Goal: Task Accomplishment & Management: Use online tool/utility

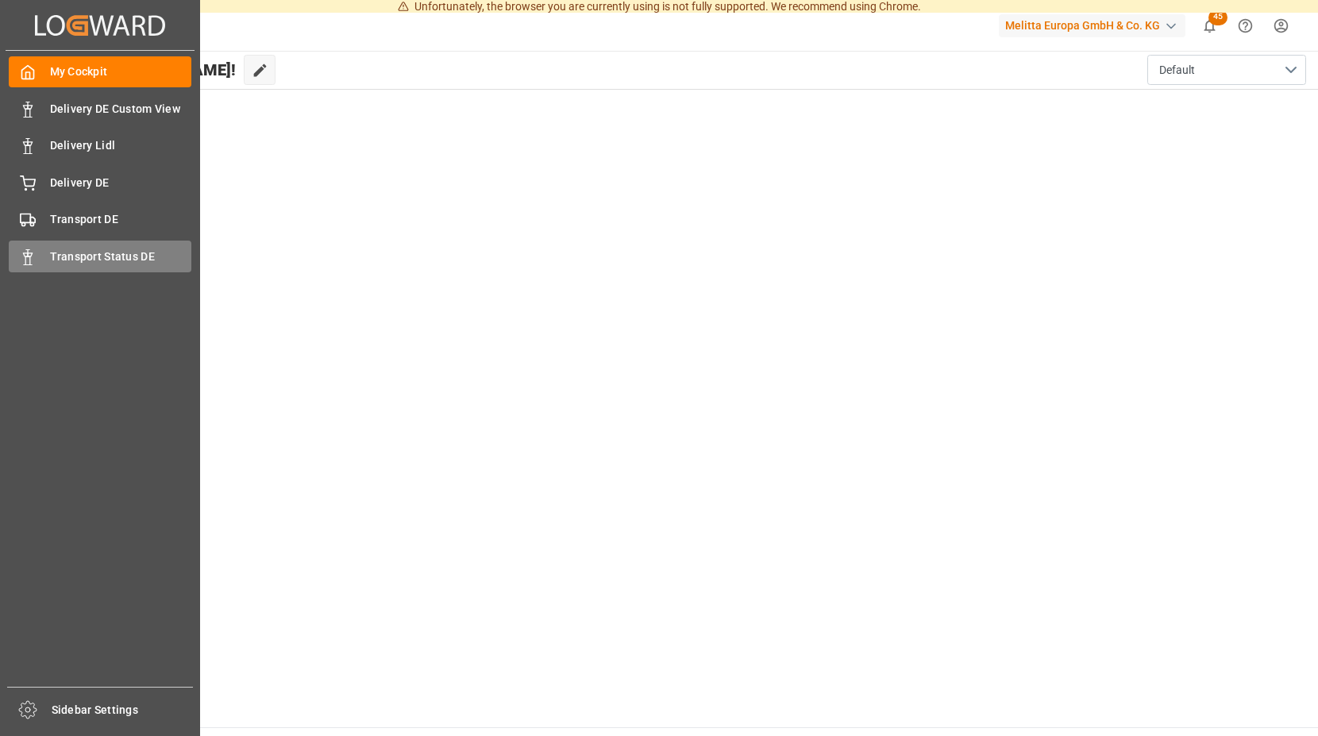
click at [78, 253] on span "Transport Status DE" at bounding box center [121, 257] width 142 height 17
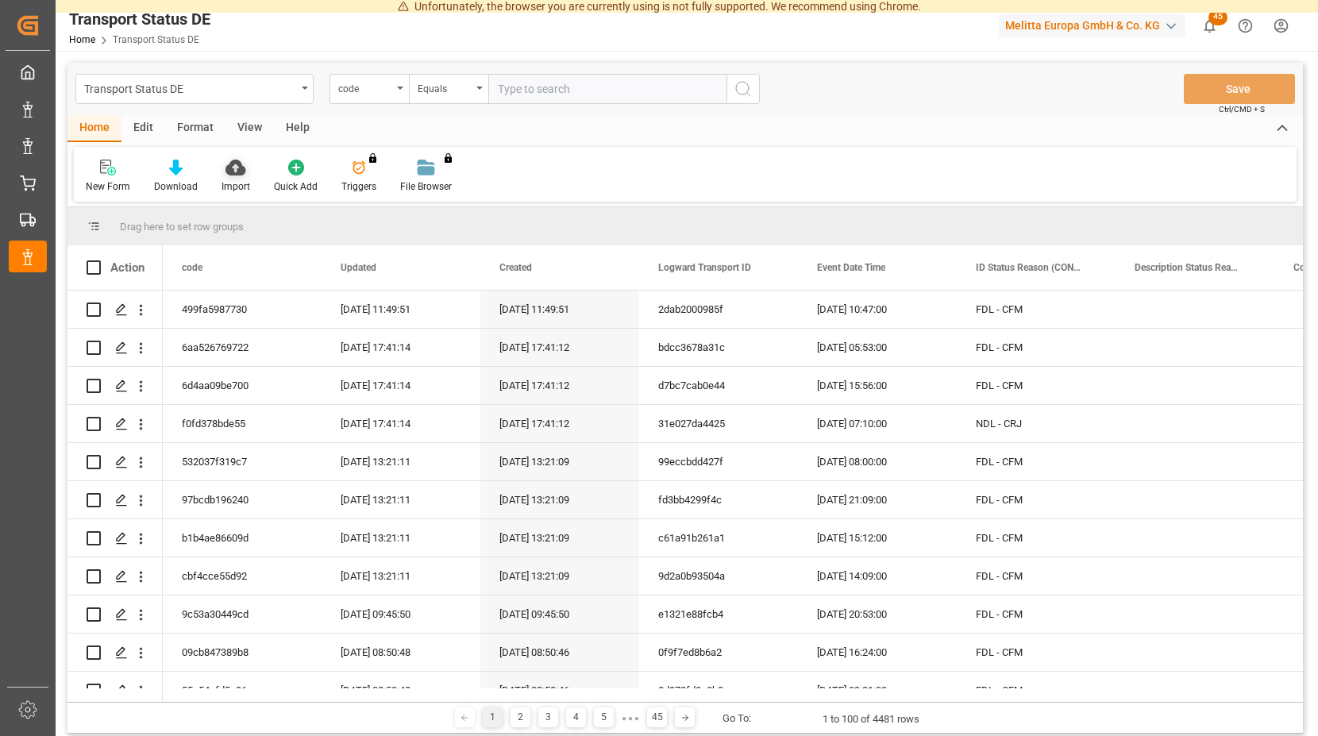
click at [233, 164] on icon at bounding box center [236, 168] width 20 height 16
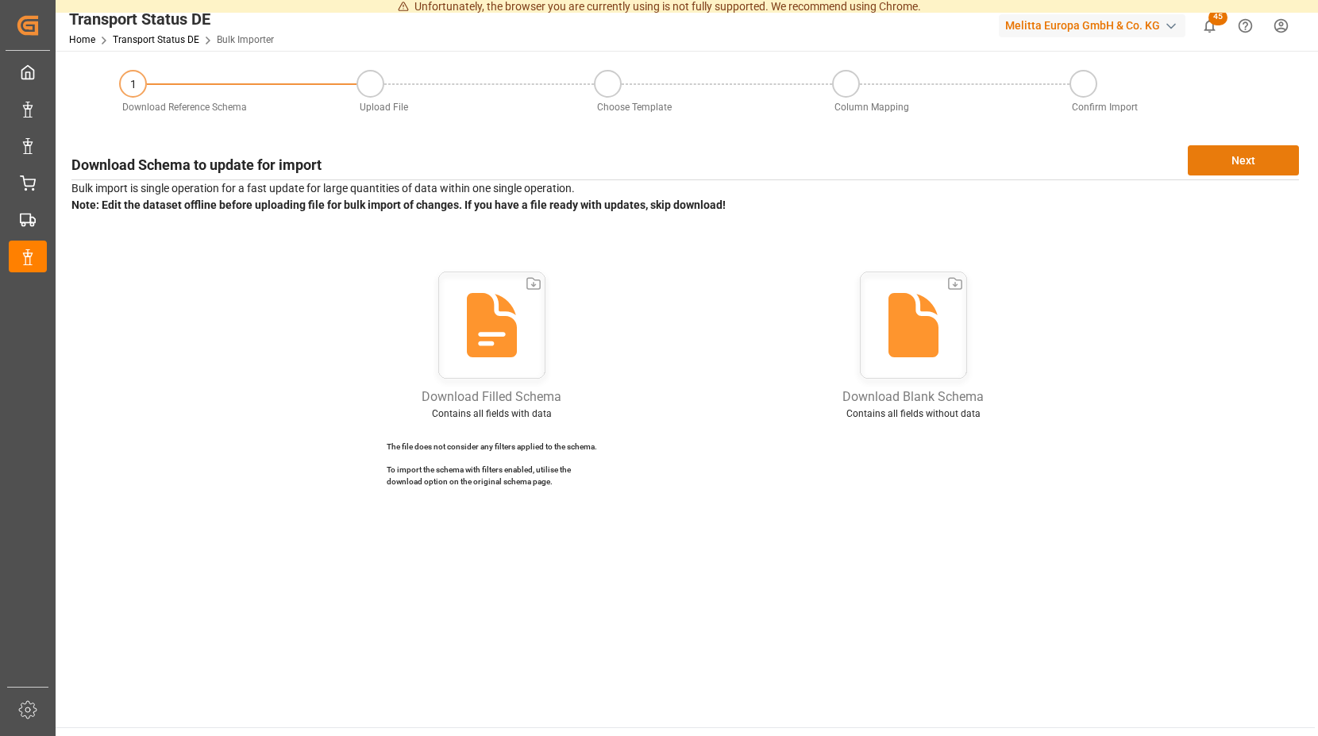
click at [1218, 166] on button "Next" at bounding box center [1243, 160] width 111 height 30
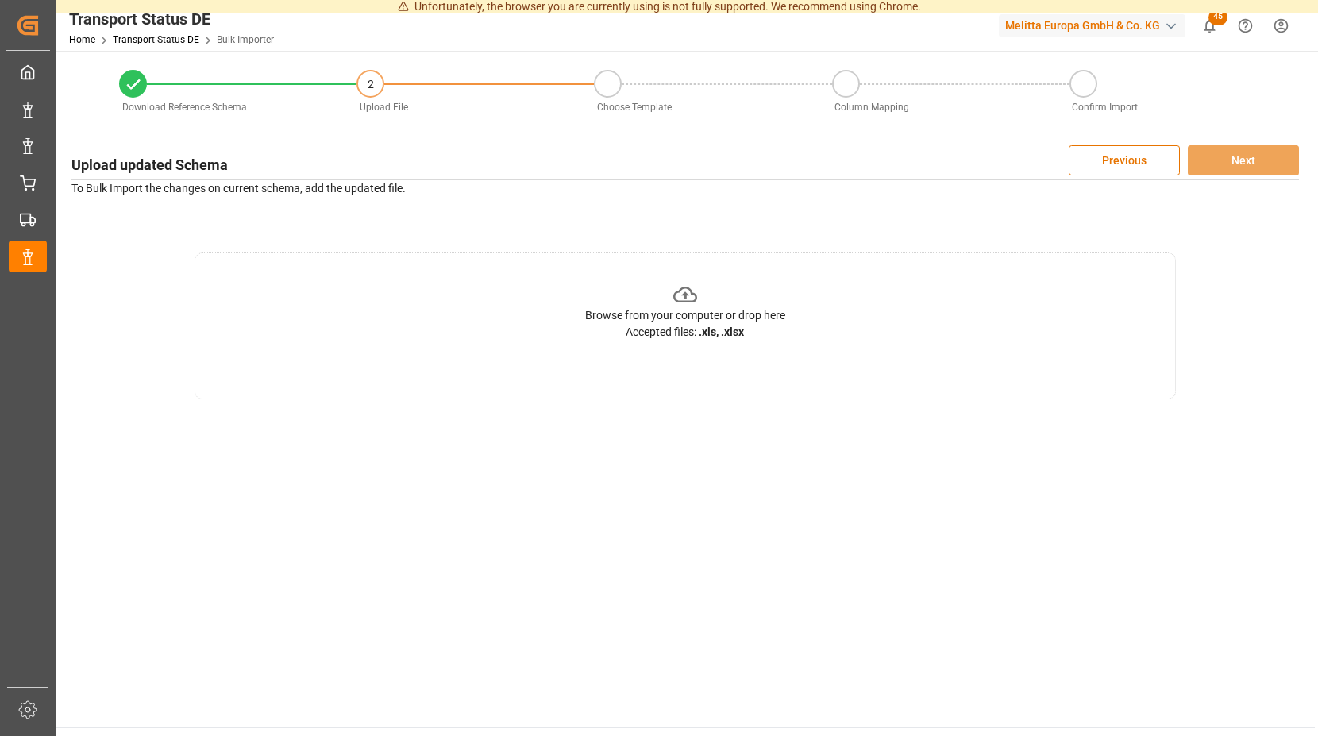
click at [685, 293] on icon at bounding box center [685, 295] width 25 height 16
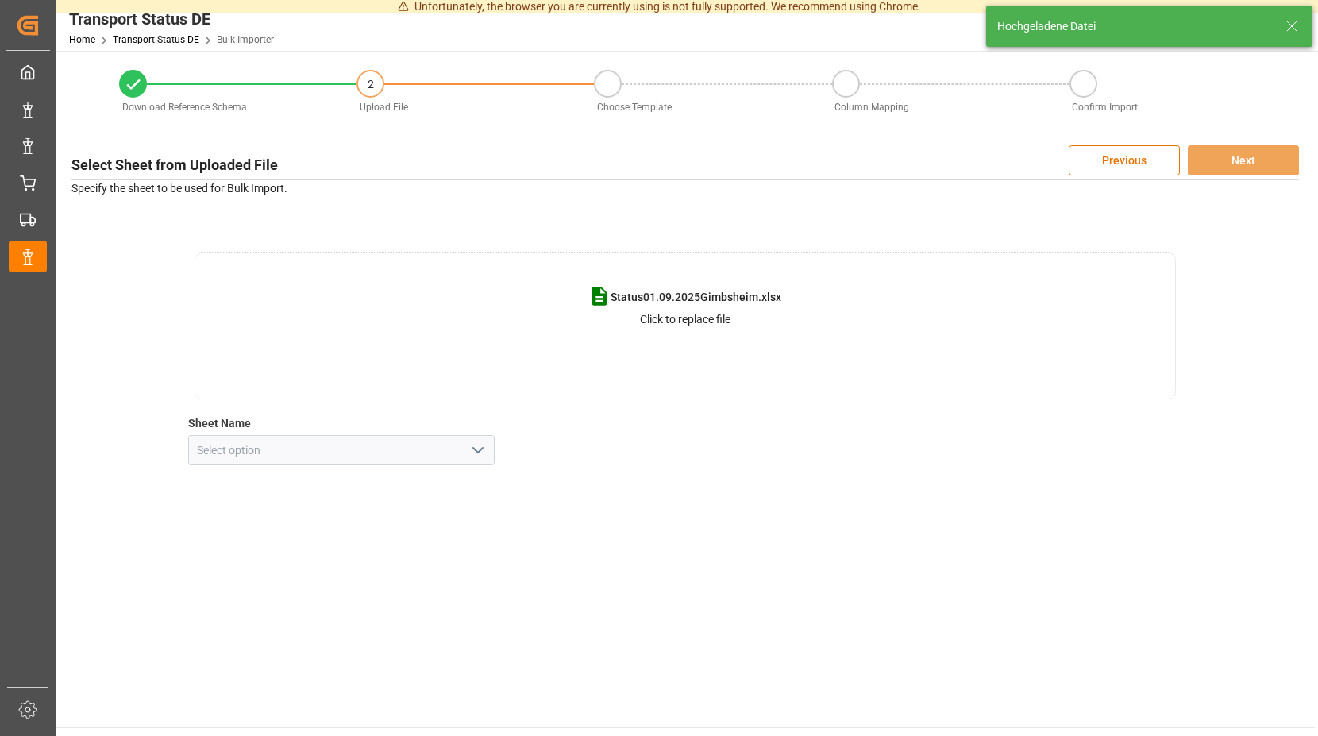
click at [481, 457] on icon "open menu" at bounding box center [478, 450] width 19 height 19
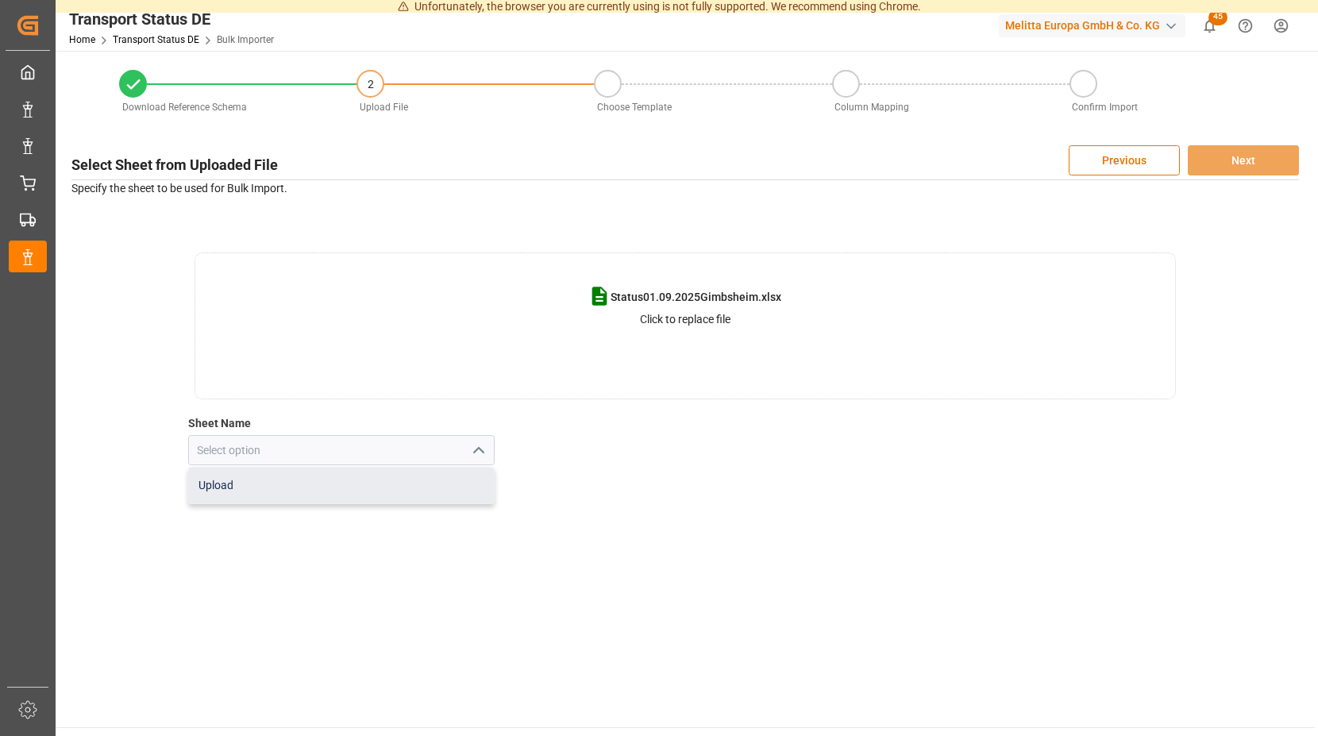
click at [278, 481] on div "Upload" at bounding box center [342, 486] width 306 height 36
type input "Upload"
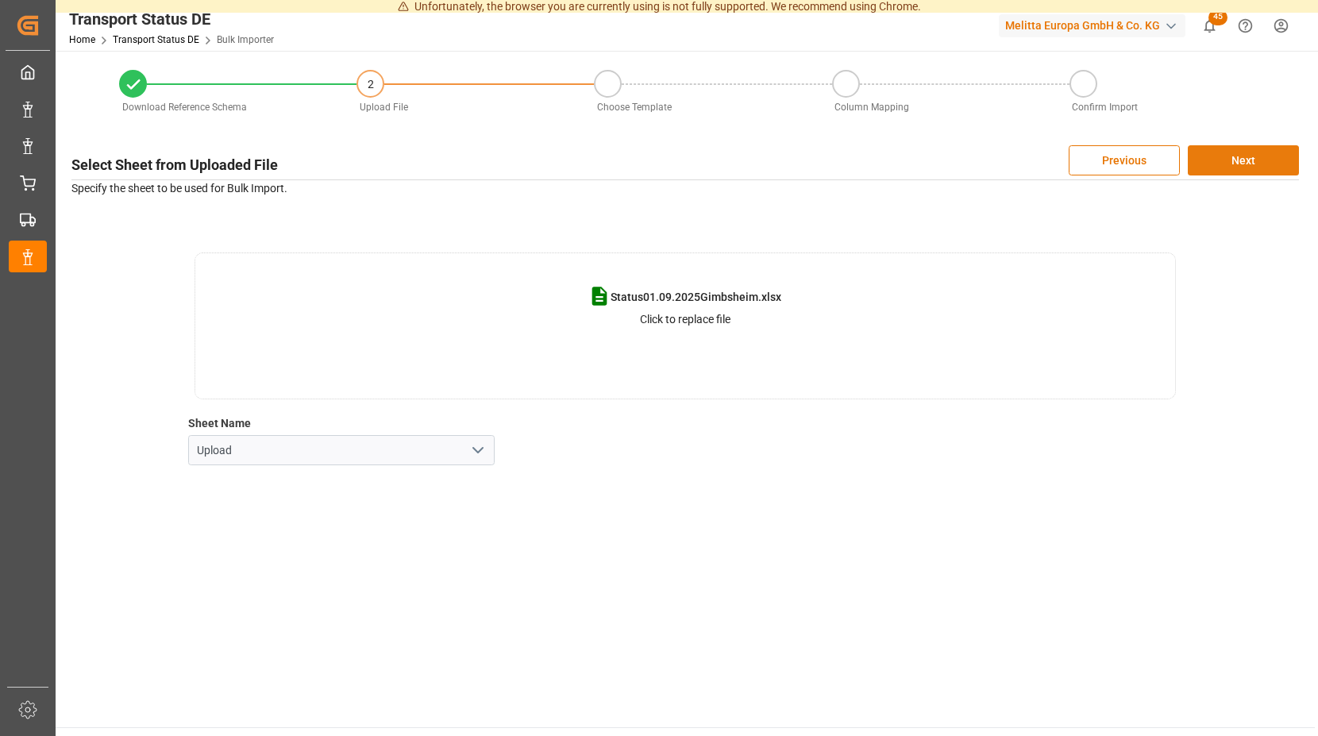
click at [1206, 153] on button "Next" at bounding box center [1243, 160] width 111 height 30
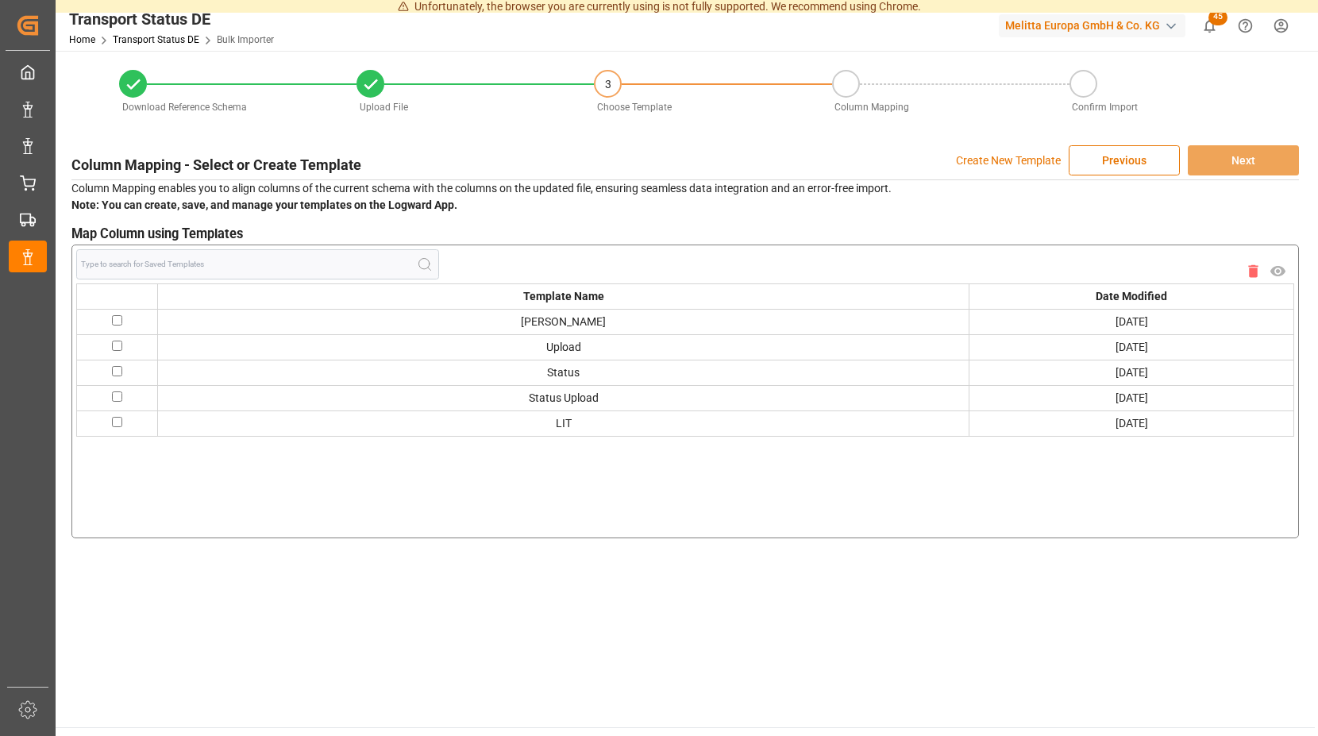
click at [121, 323] on input "checkbox" at bounding box center [117, 320] width 10 height 10
checkbox input "true"
click at [1236, 163] on button "Next" at bounding box center [1243, 160] width 111 height 30
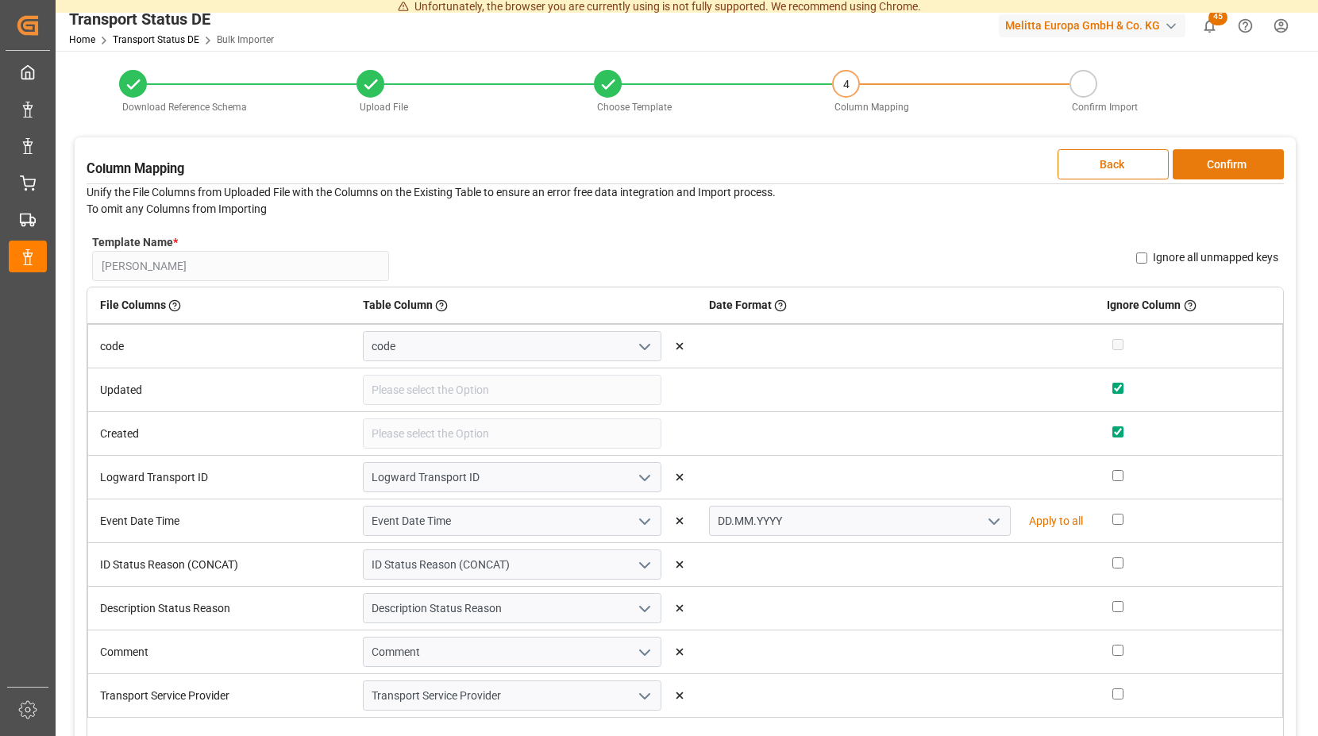
click at [1201, 167] on button "Confirm" at bounding box center [1228, 164] width 111 height 30
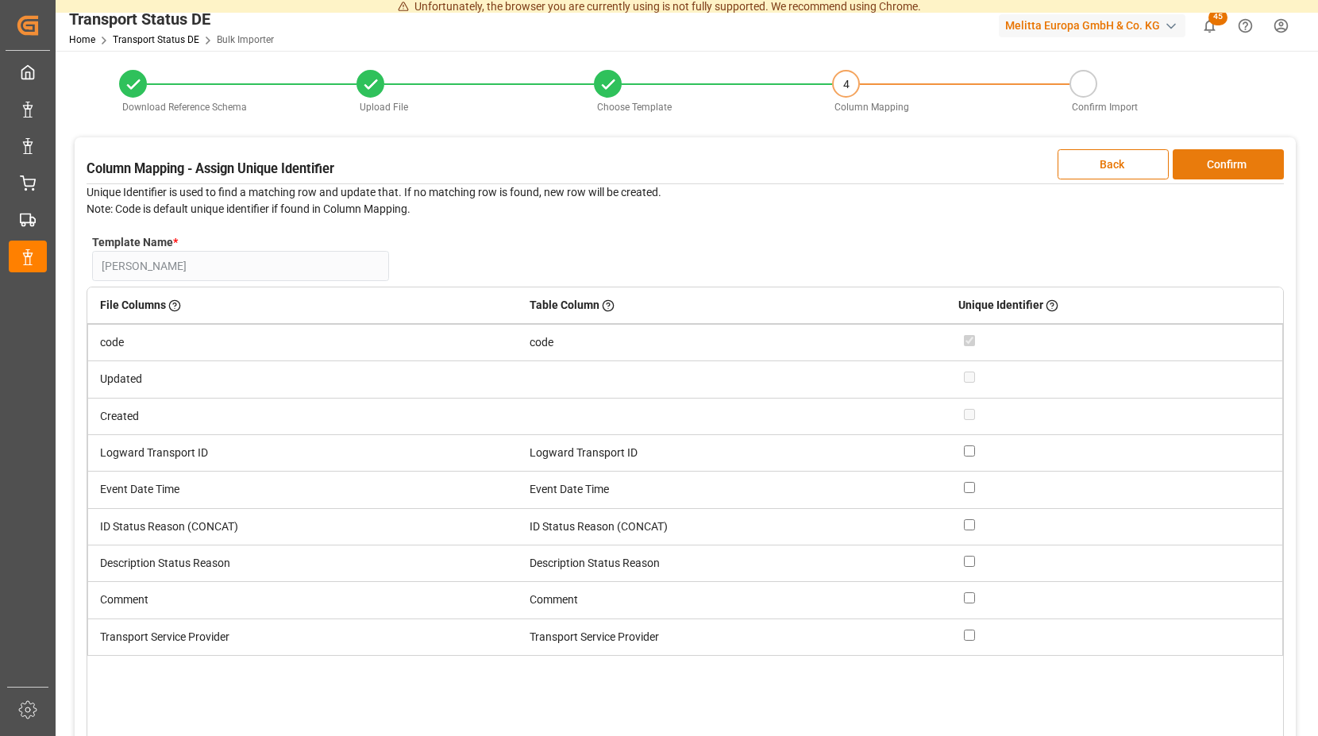
click at [1201, 164] on button "Confirm" at bounding box center [1228, 164] width 111 height 30
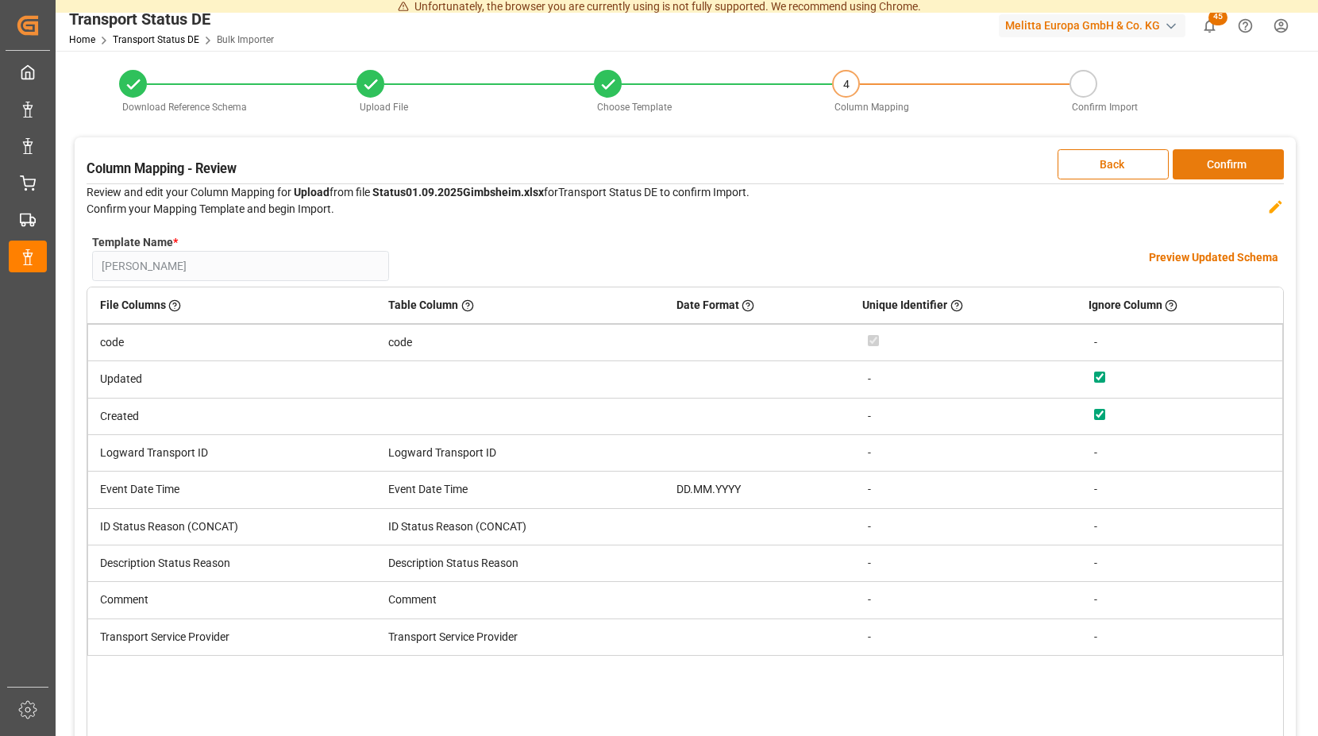
click at [1199, 164] on button "Confirm" at bounding box center [1228, 164] width 111 height 30
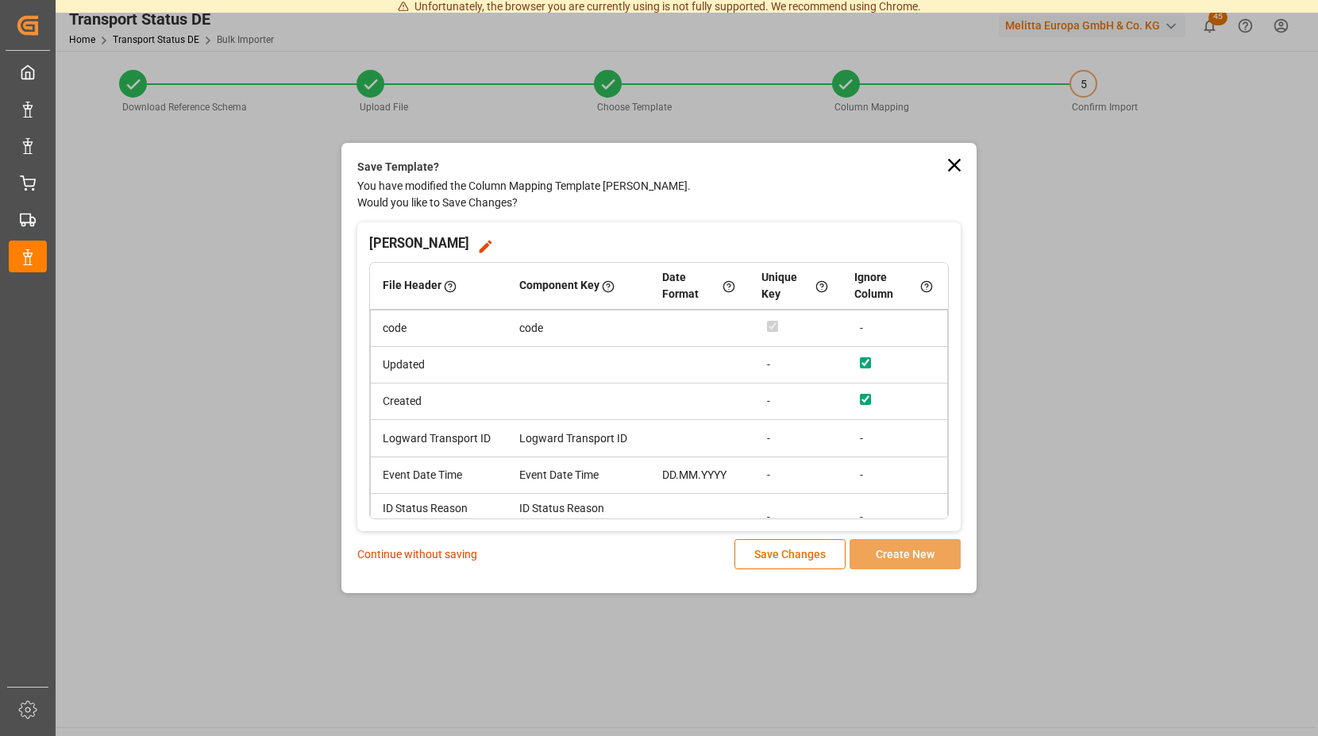
click at [446, 555] on p "Continue without saving" at bounding box center [417, 554] width 120 height 17
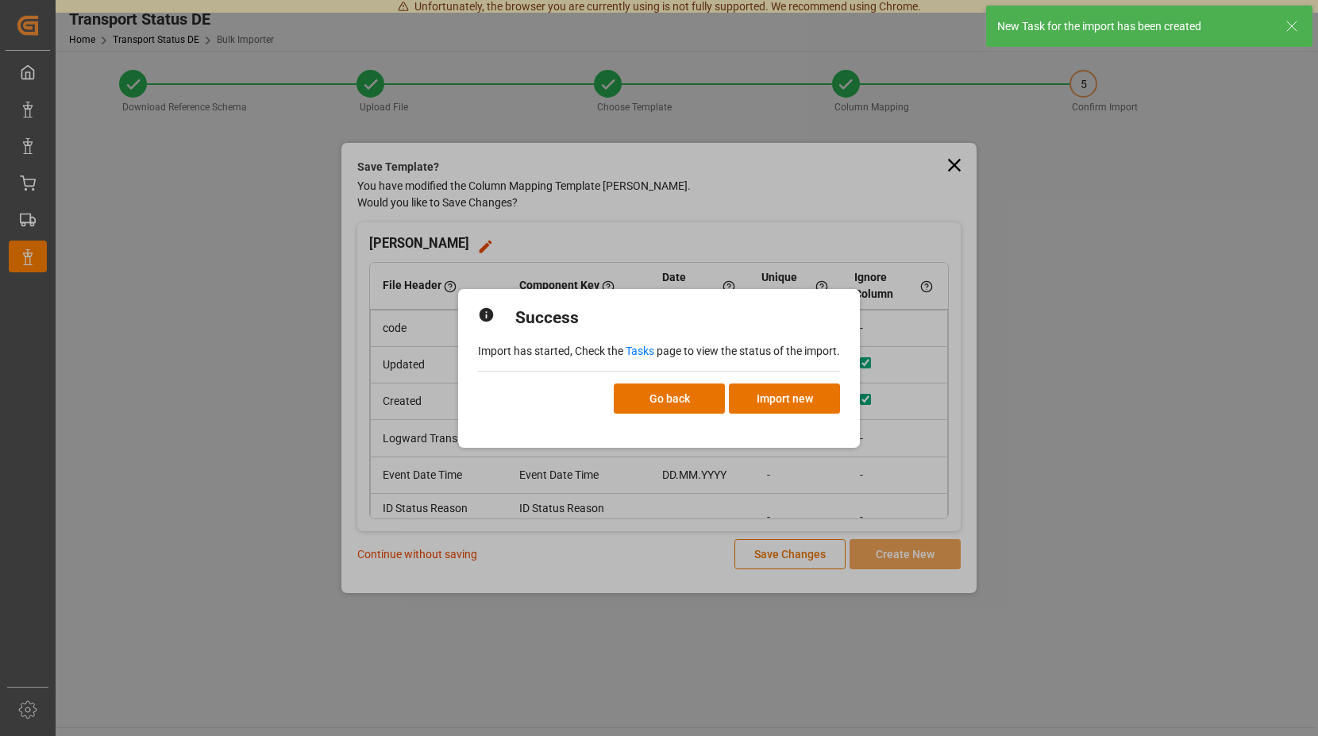
click at [645, 349] on link "Tasks" at bounding box center [640, 351] width 29 height 13
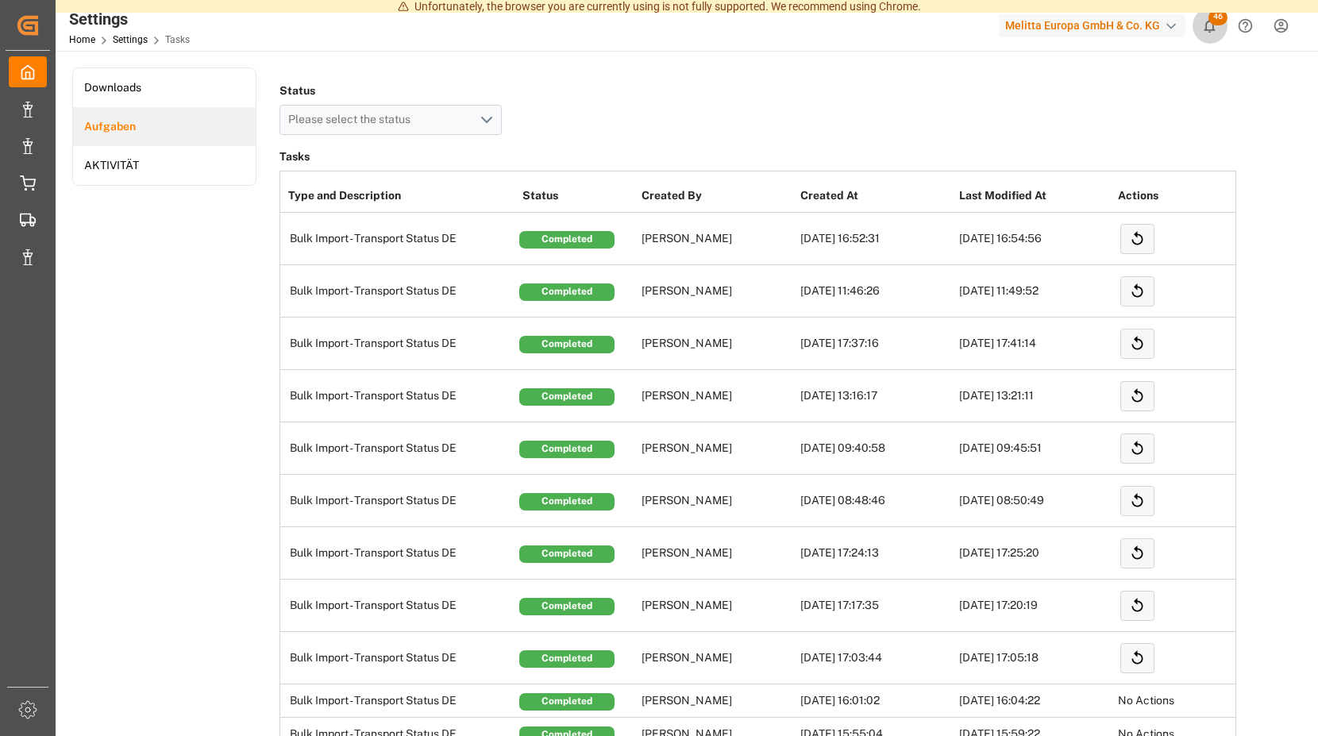
click at [1217, 15] on span "46" at bounding box center [1218, 18] width 19 height 16
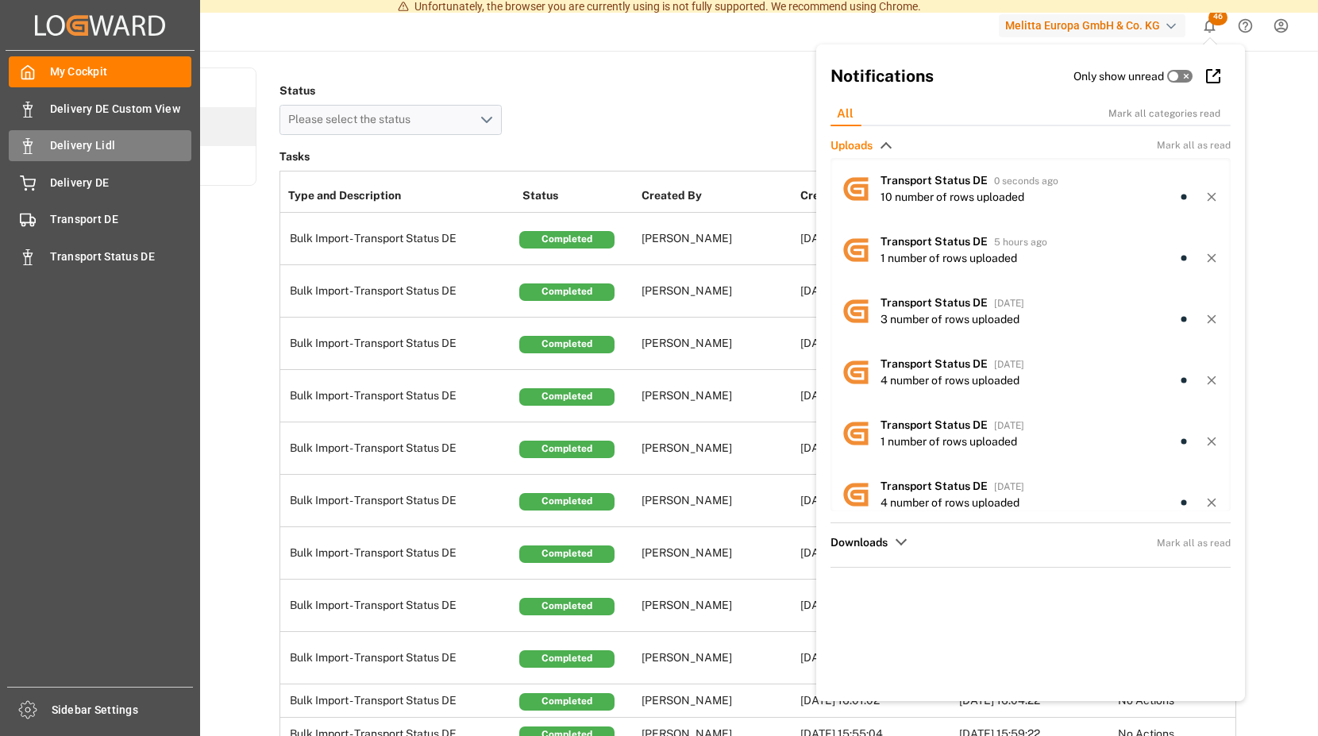
click at [111, 141] on span "Delivery Lidl" at bounding box center [121, 145] width 142 height 17
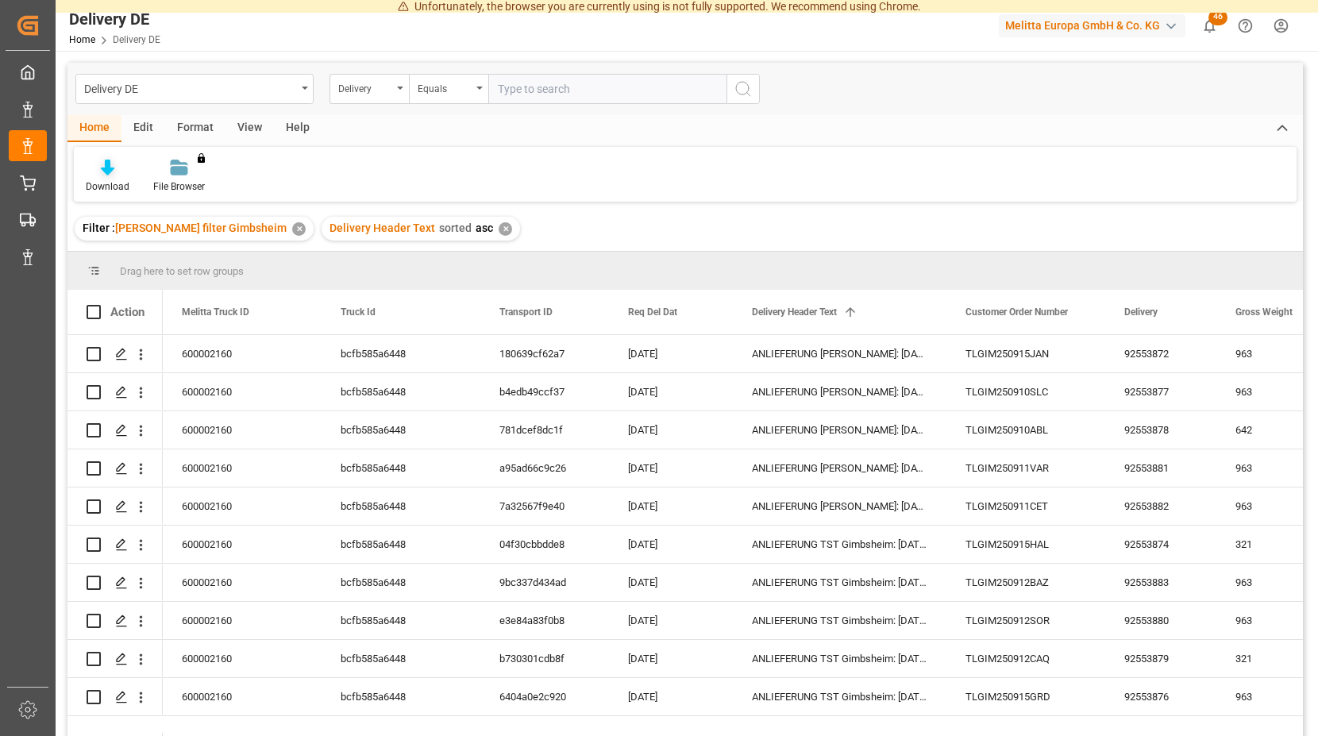
click at [102, 168] on icon at bounding box center [107, 168] width 13 height 16
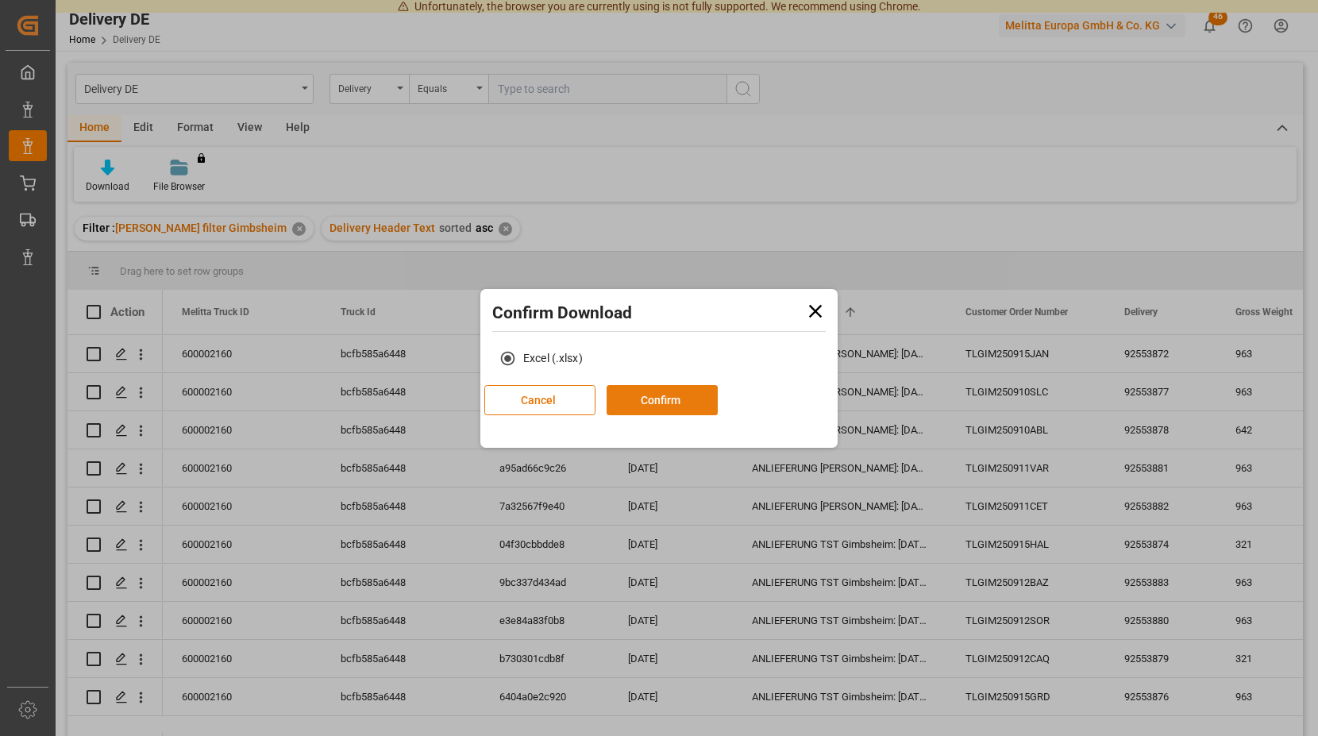
click at [718, 397] on button "Confirm" at bounding box center [662, 400] width 111 height 30
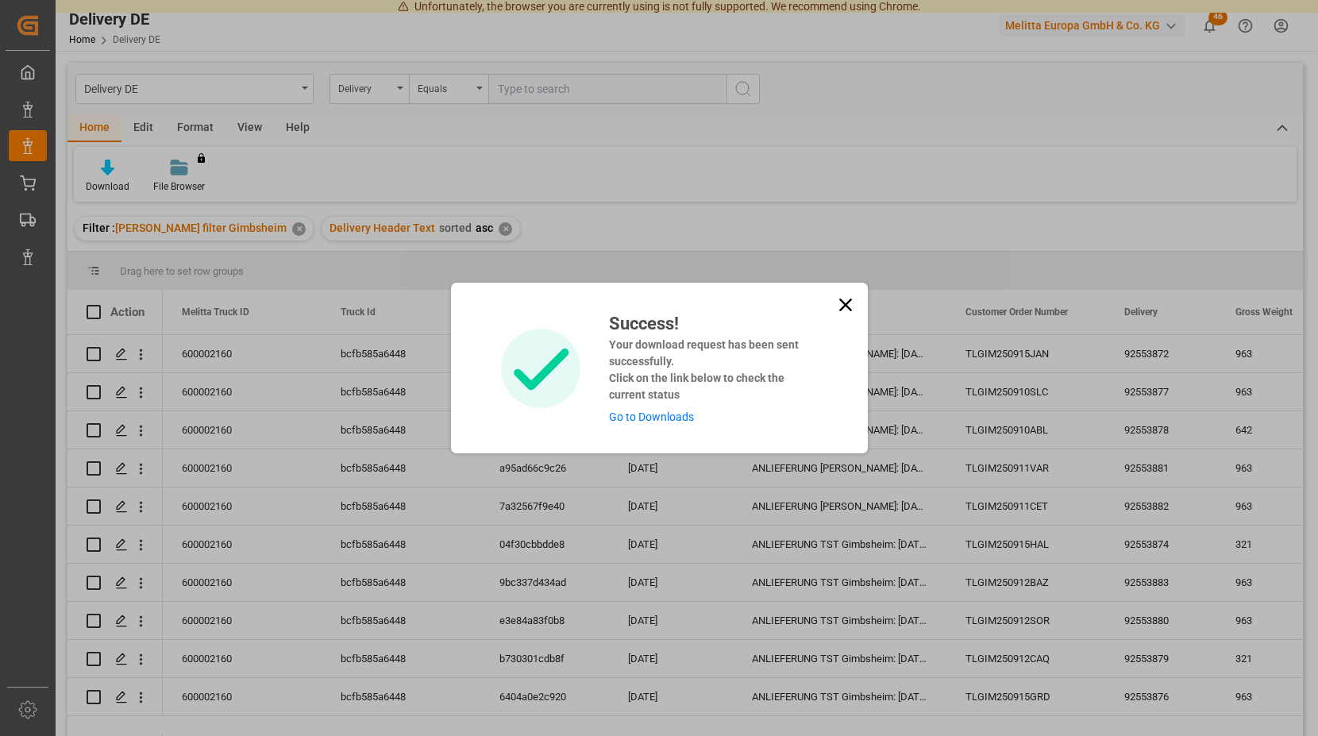
click at [668, 414] on link "Go to Downloads" at bounding box center [651, 417] width 85 height 13
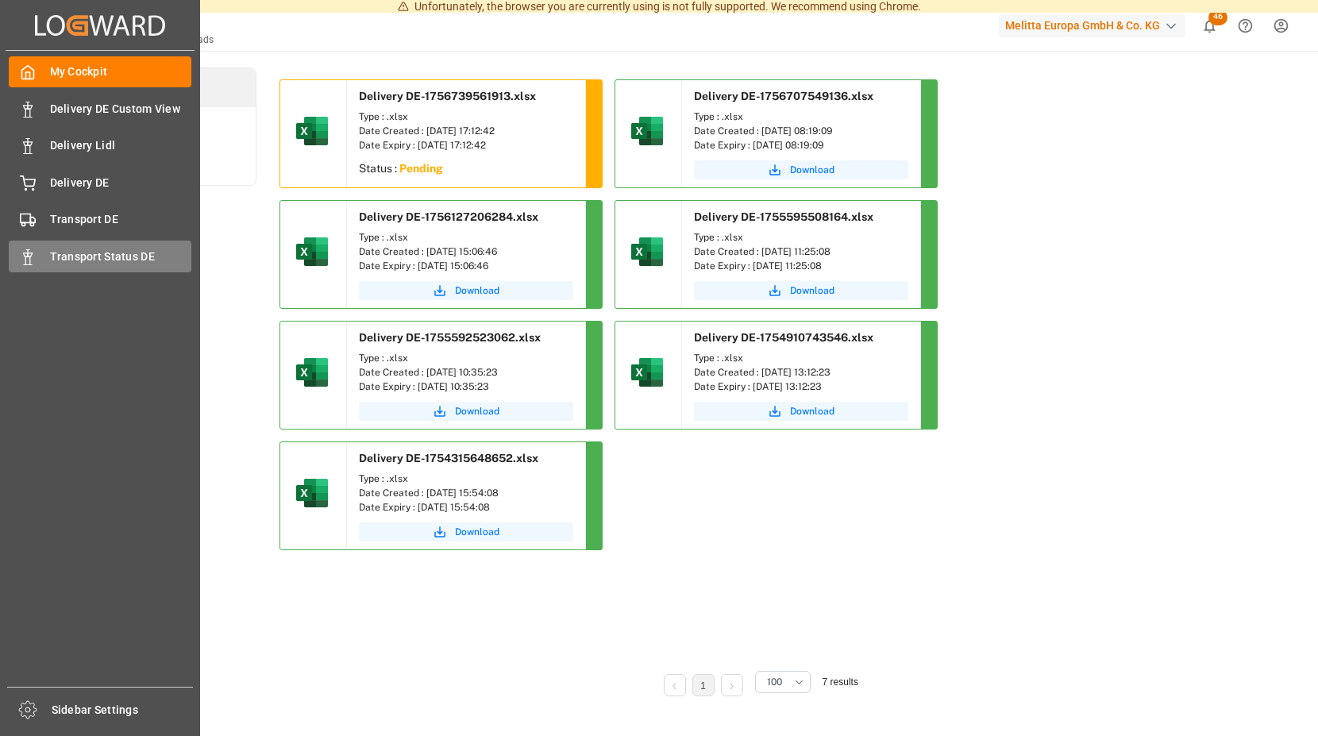
click at [63, 253] on span "Transport Status DE" at bounding box center [121, 257] width 142 height 17
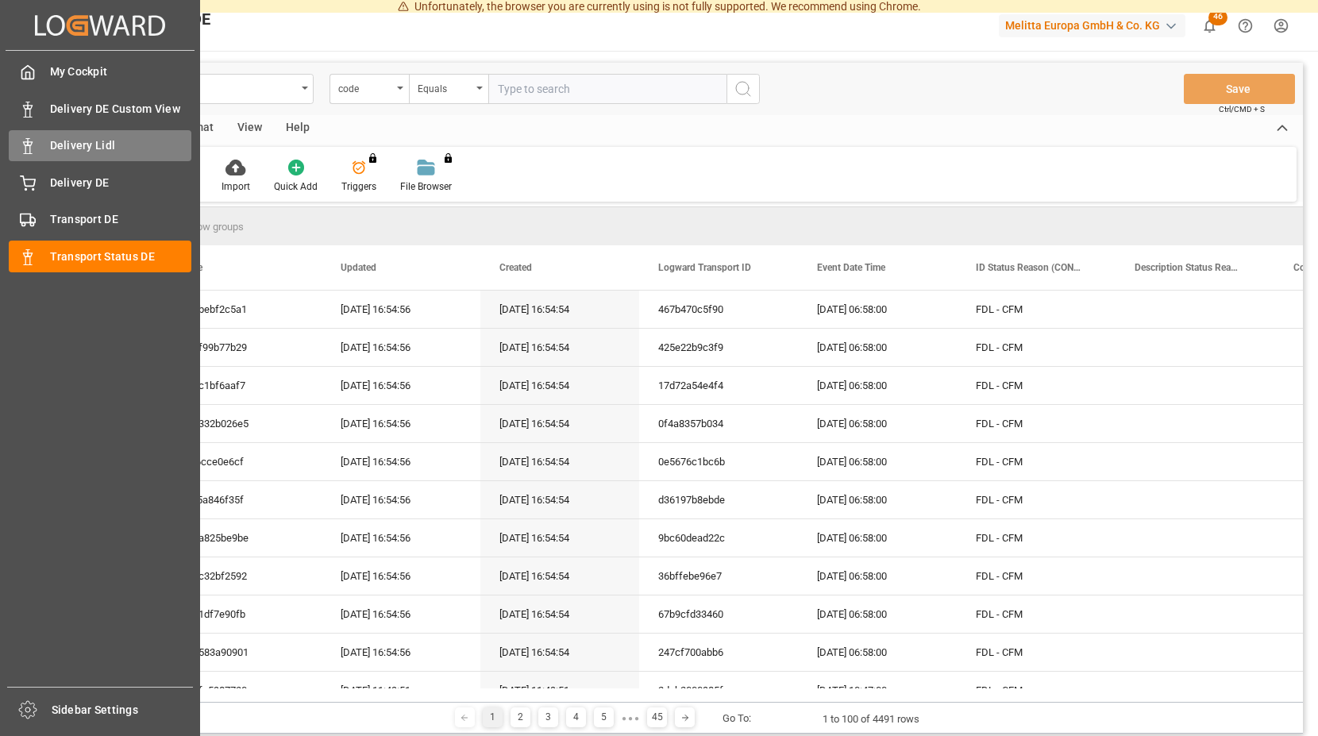
click at [25, 143] on icon at bounding box center [28, 146] width 16 height 16
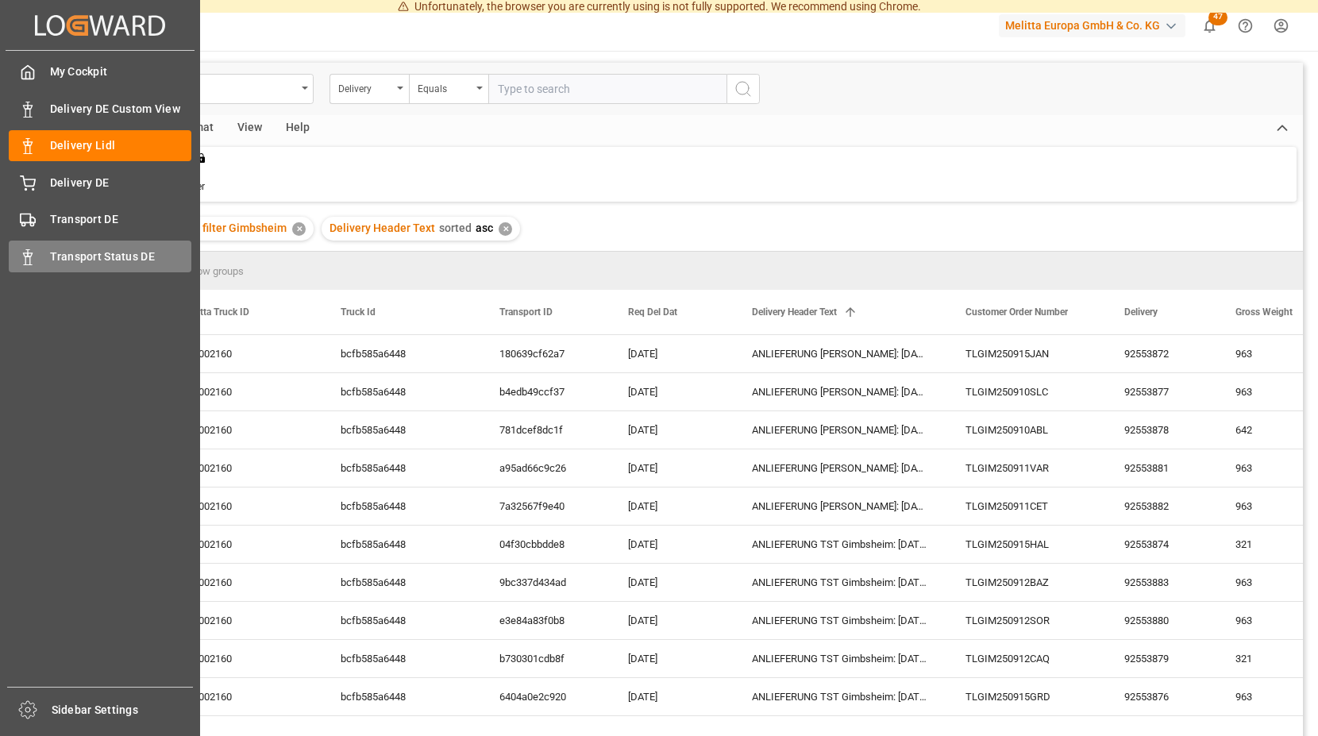
click at [145, 267] on div "Transport Status DE Transport Status DE" at bounding box center [100, 256] width 183 height 31
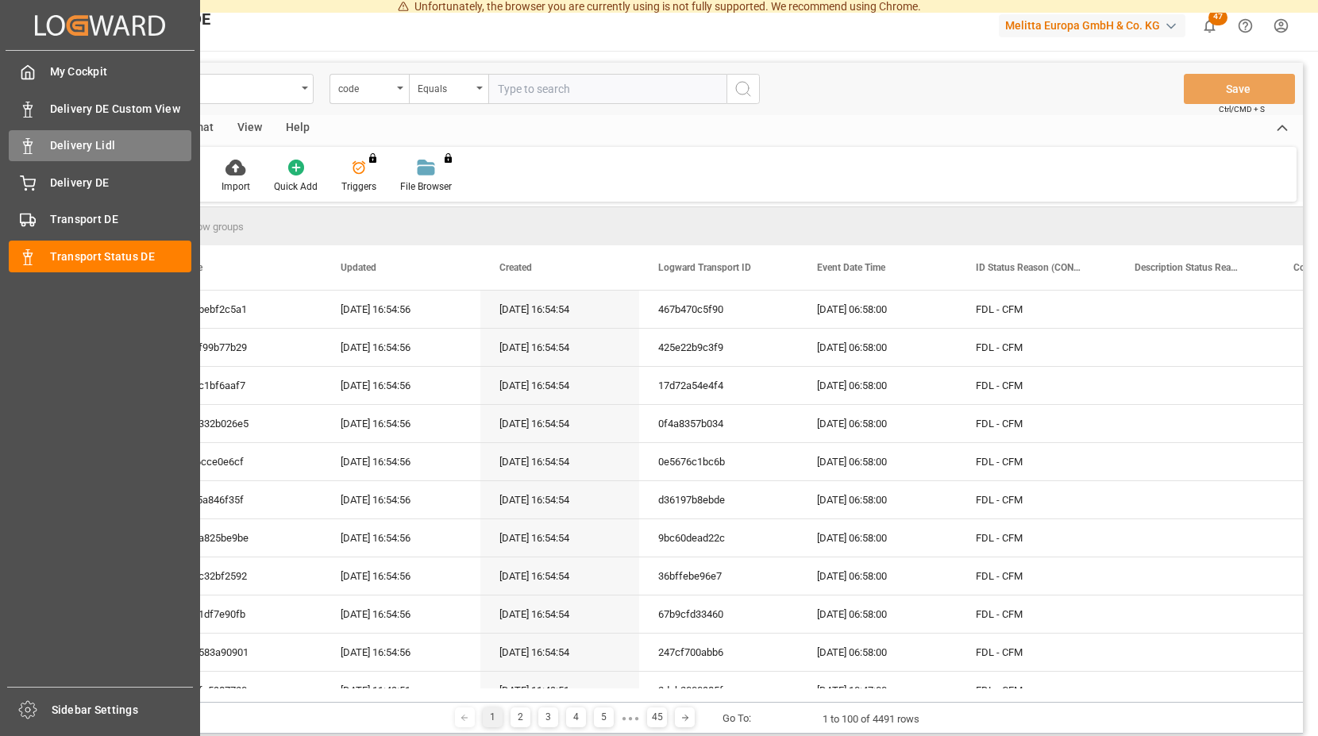
click at [87, 134] on div "Delivery Lidl Delivery Lidl" at bounding box center [100, 145] width 183 height 31
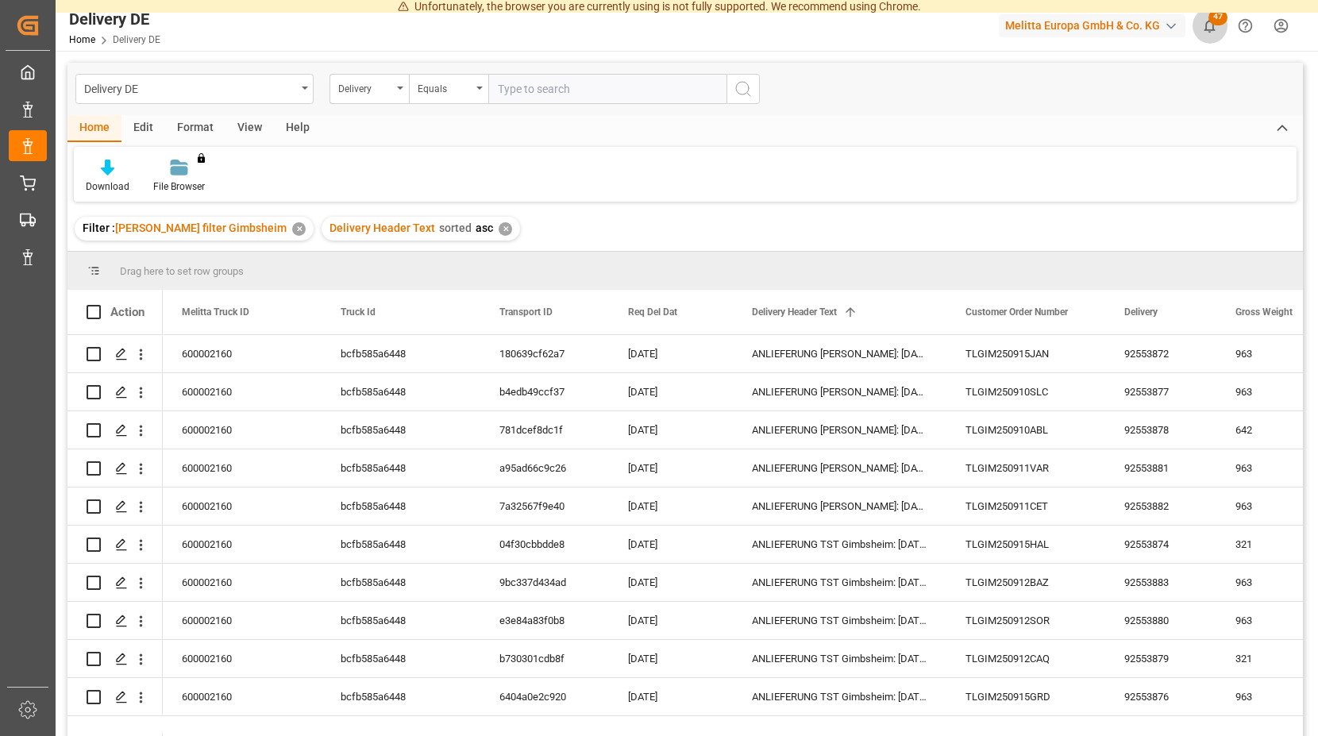
click at [1217, 18] on span "47" at bounding box center [1218, 18] width 19 height 16
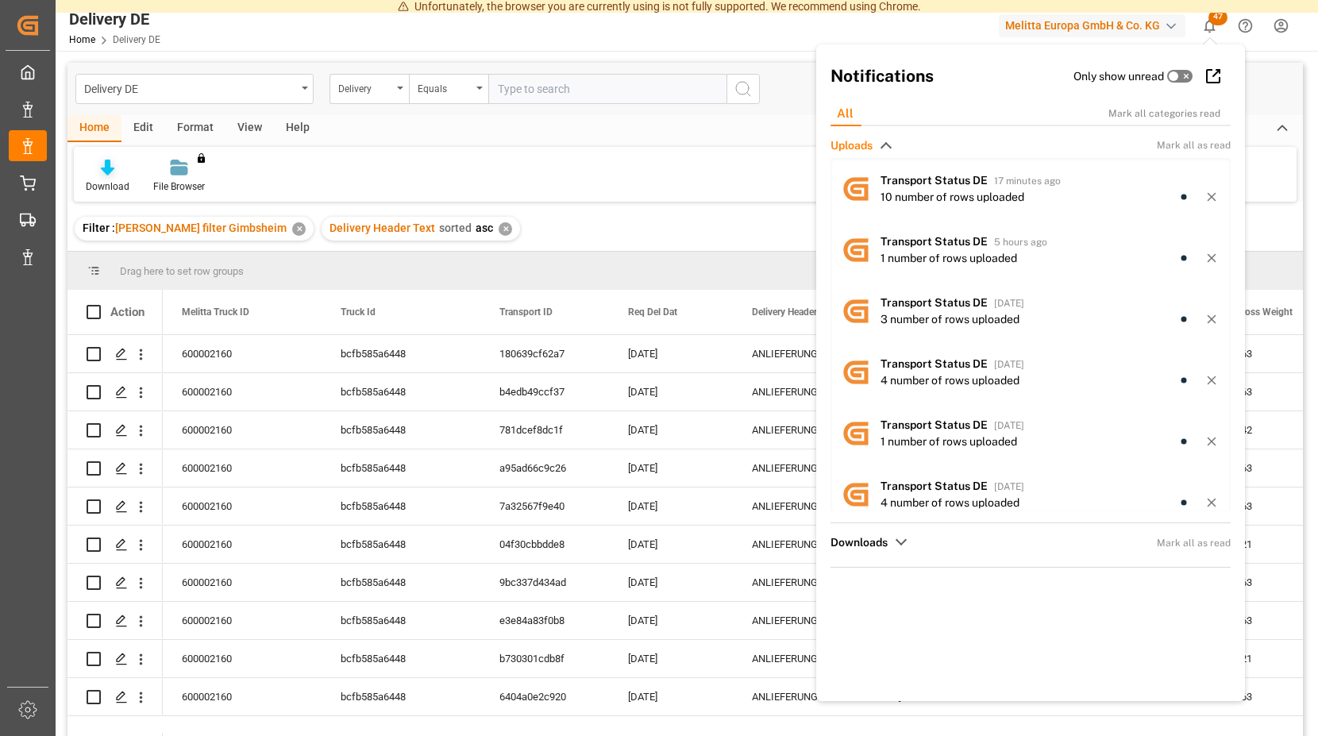
click at [104, 175] on icon at bounding box center [107, 168] width 13 height 16
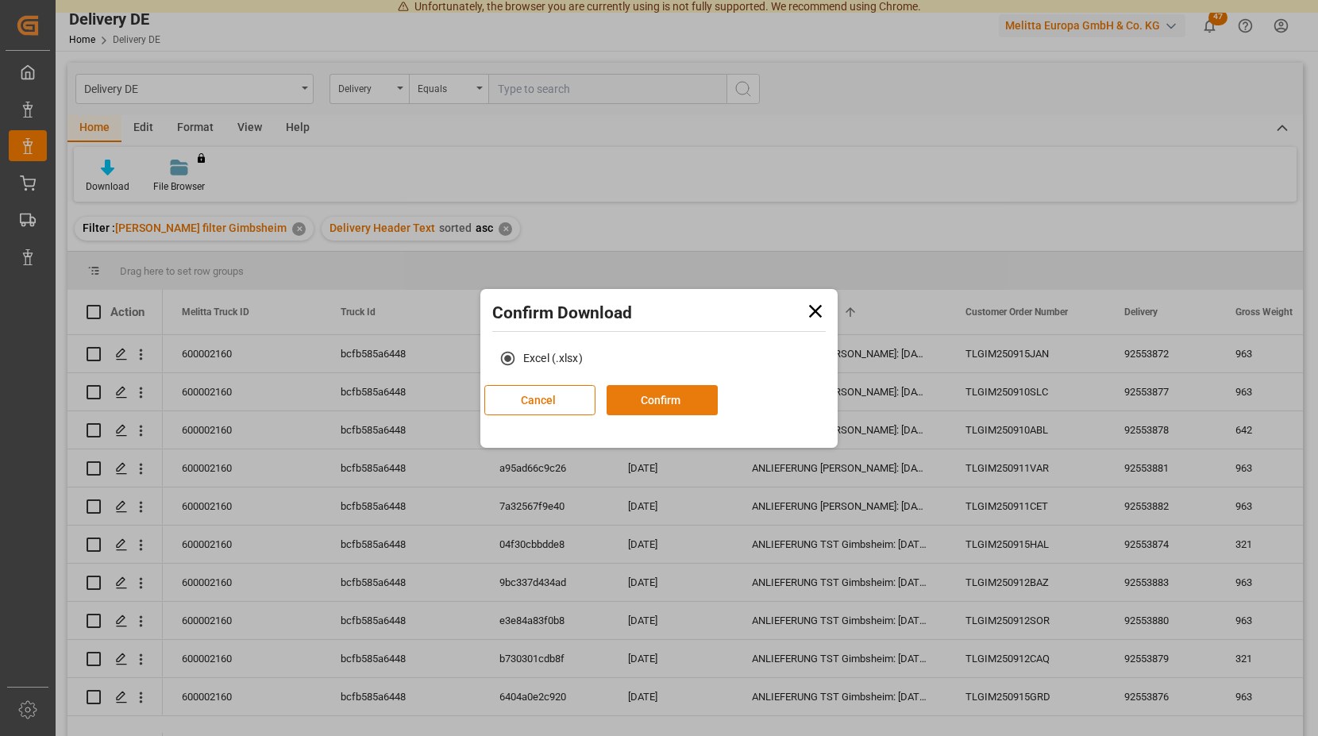
click at [718, 401] on button "Confirm" at bounding box center [662, 400] width 111 height 30
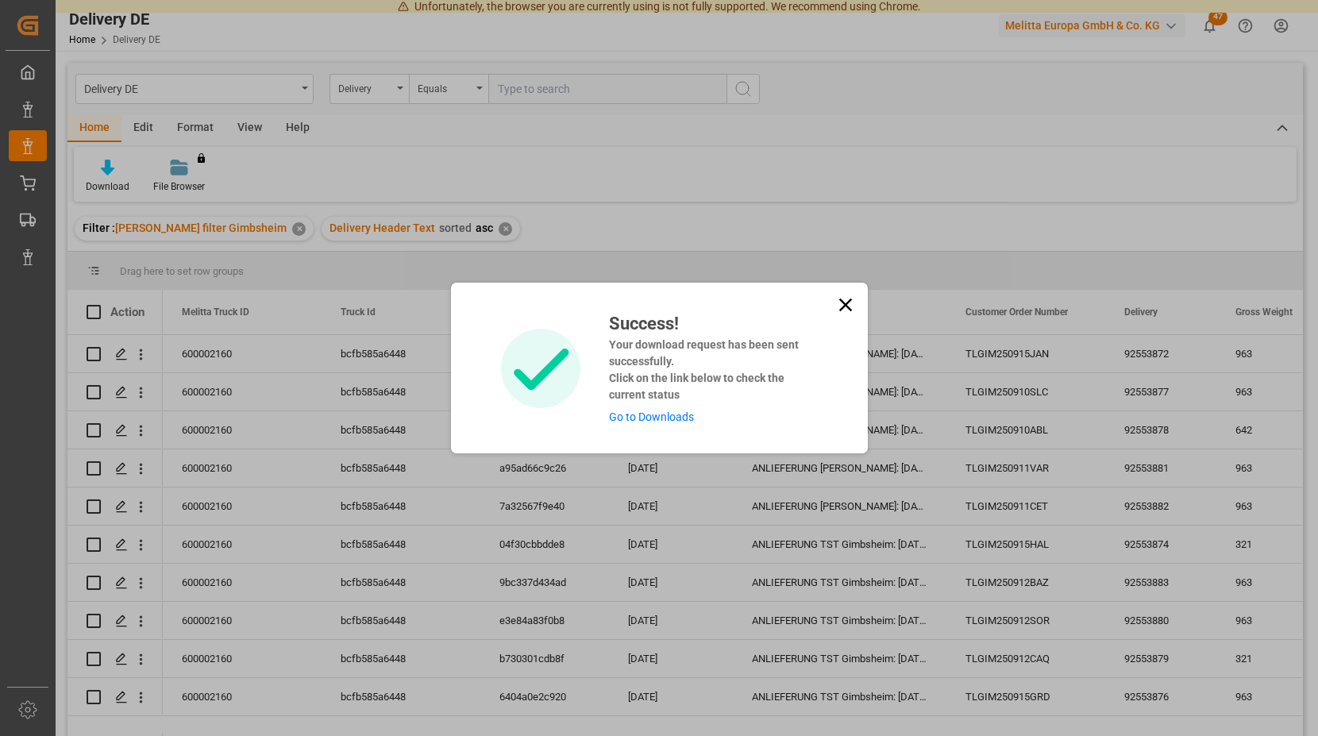
click at [677, 416] on link "Go to Downloads" at bounding box center [651, 417] width 85 height 13
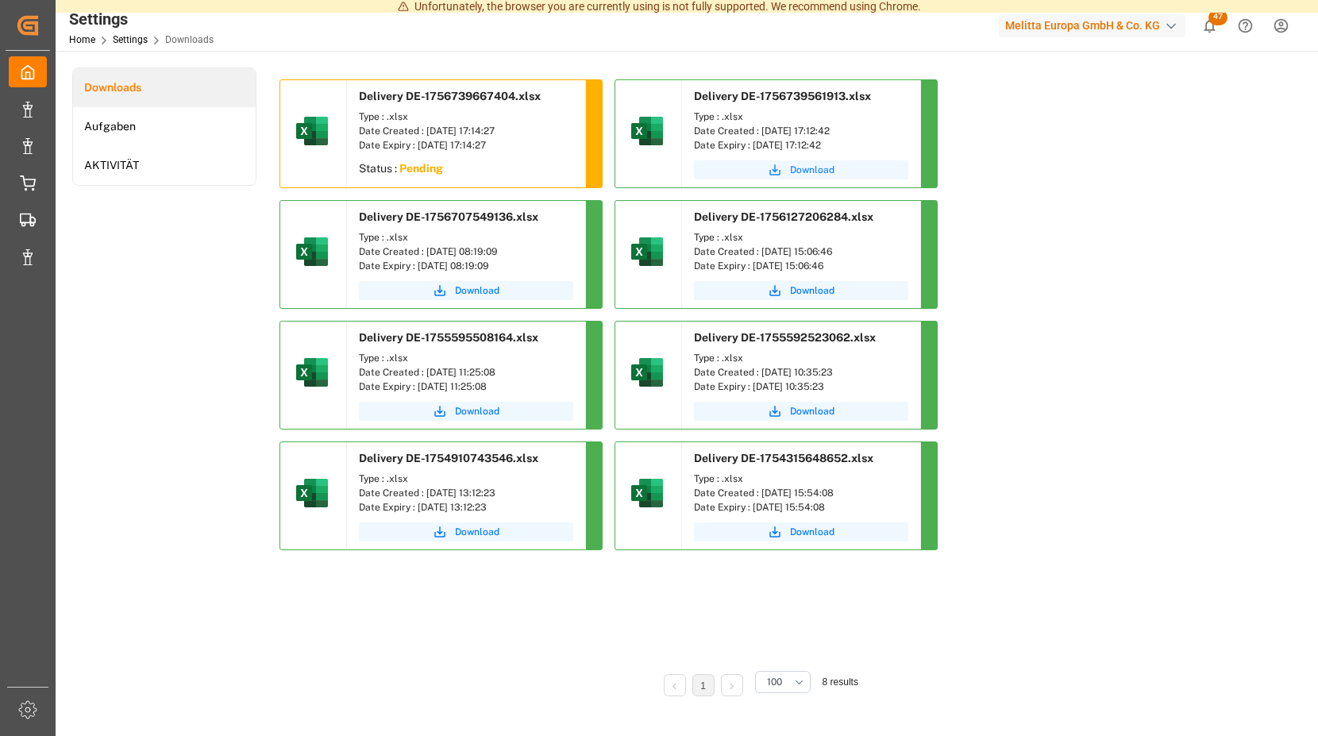
click at [812, 169] on span "Download" at bounding box center [812, 170] width 44 height 14
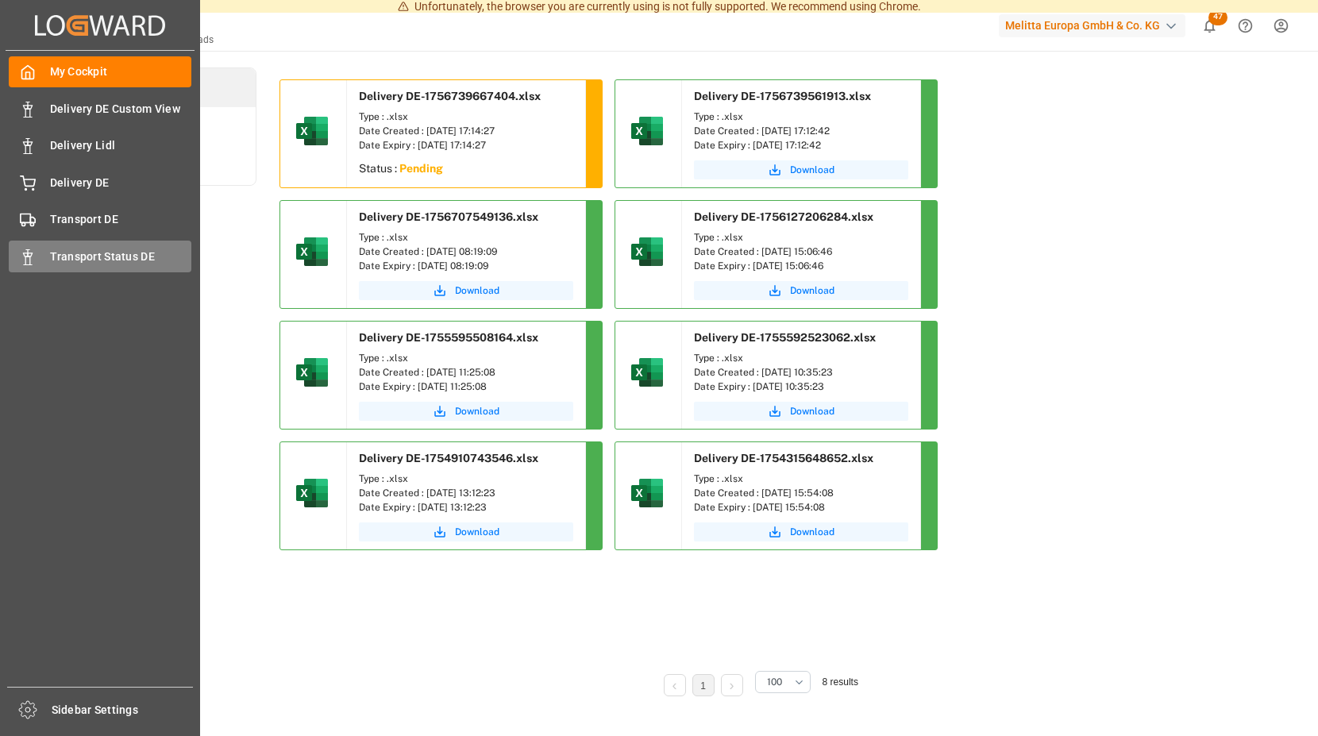
click at [103, 255] on span "Transport Status DE" at bounding box center [121, 257] width 142 height 17
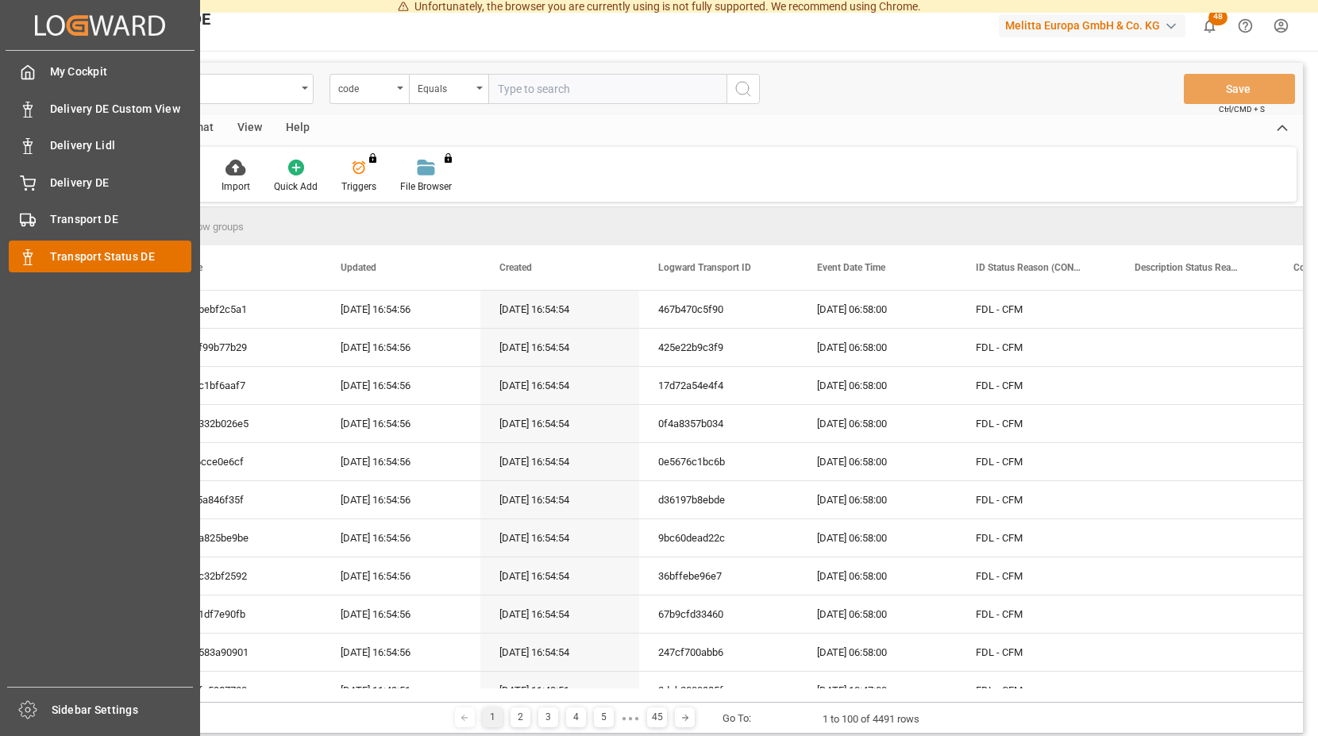
click at [43, 249] on div "Transport Status DE Transport Status DE" at bounding box center [100, 256] width 183 height 31
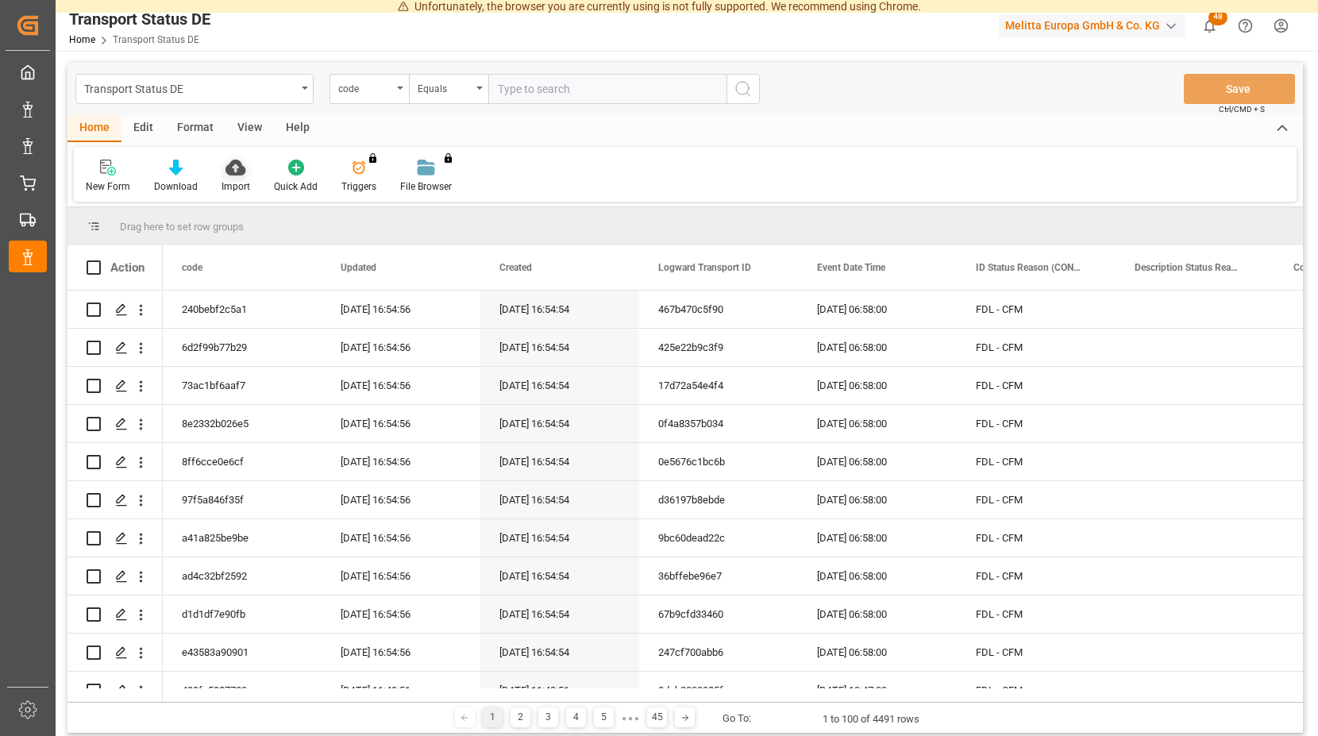
click at [234, 167] on icon at bounding box center [236, 168] width 20 height 16
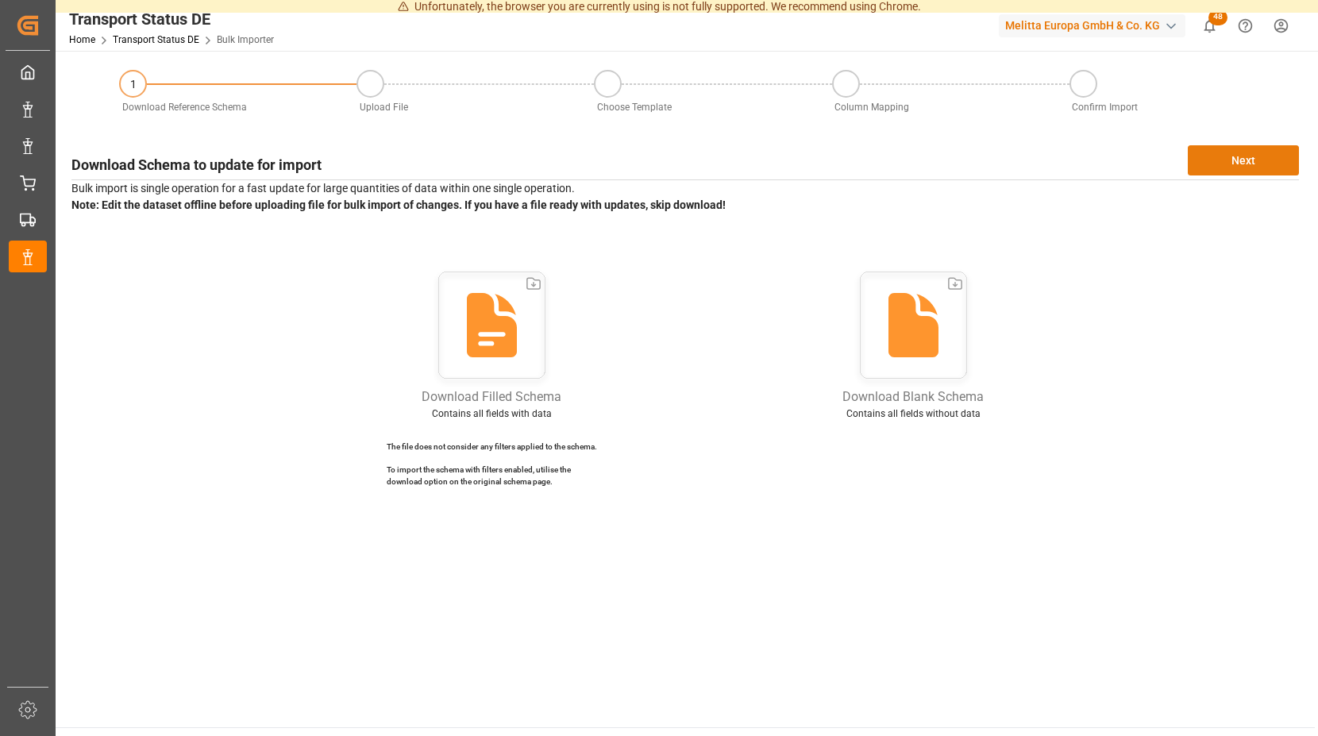
click at [1241, 165] on button "Next" at bounding box center [1243, 160] width 111 height 30
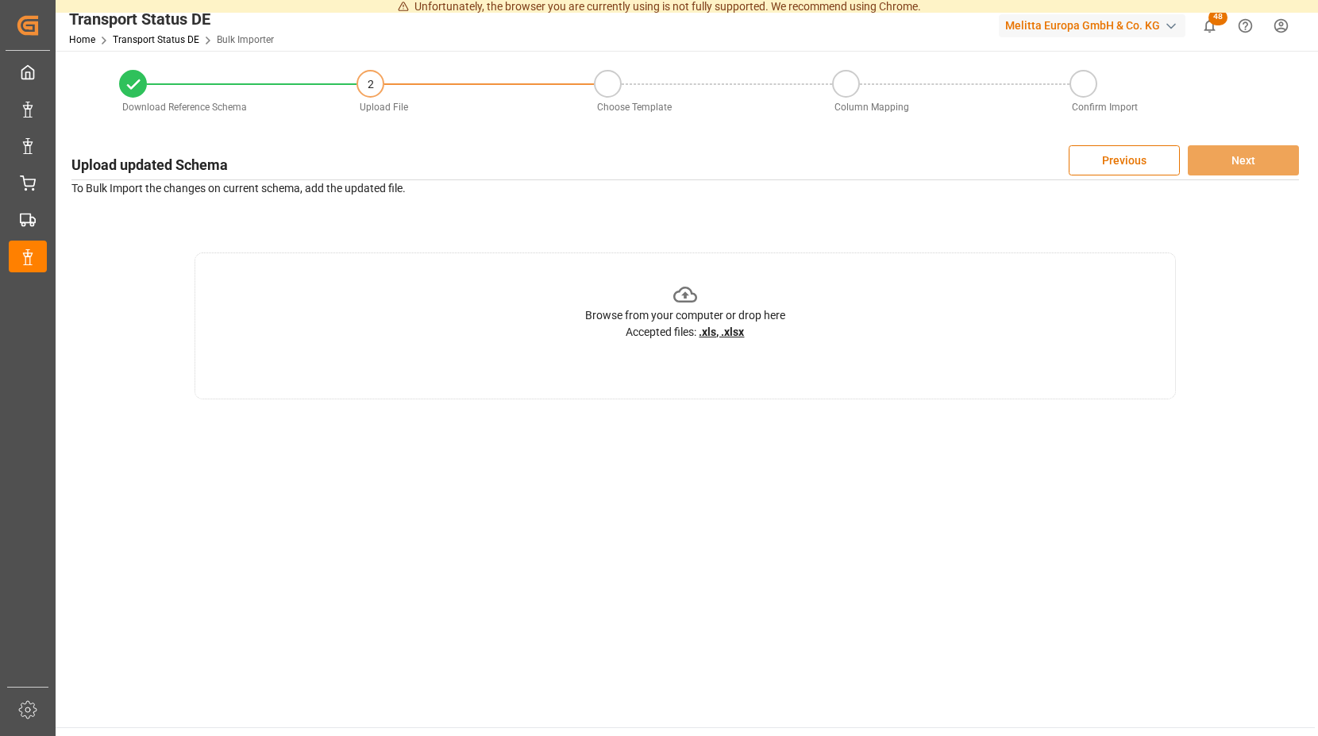
click at [693, 297] on icon at bounding box center [685, 295] width 25 height 25
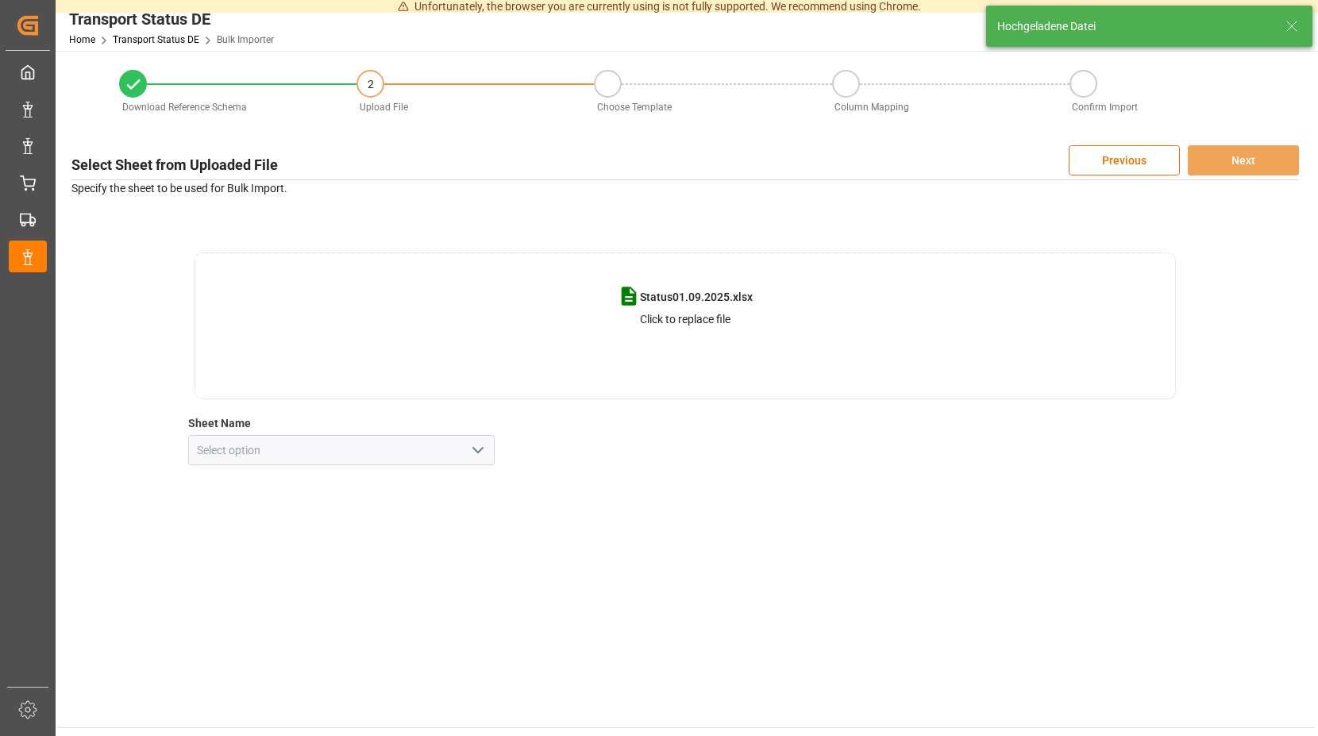
click at [480, 449] on icon "open menu" at bounding box center [478, 450] width 19 height 19
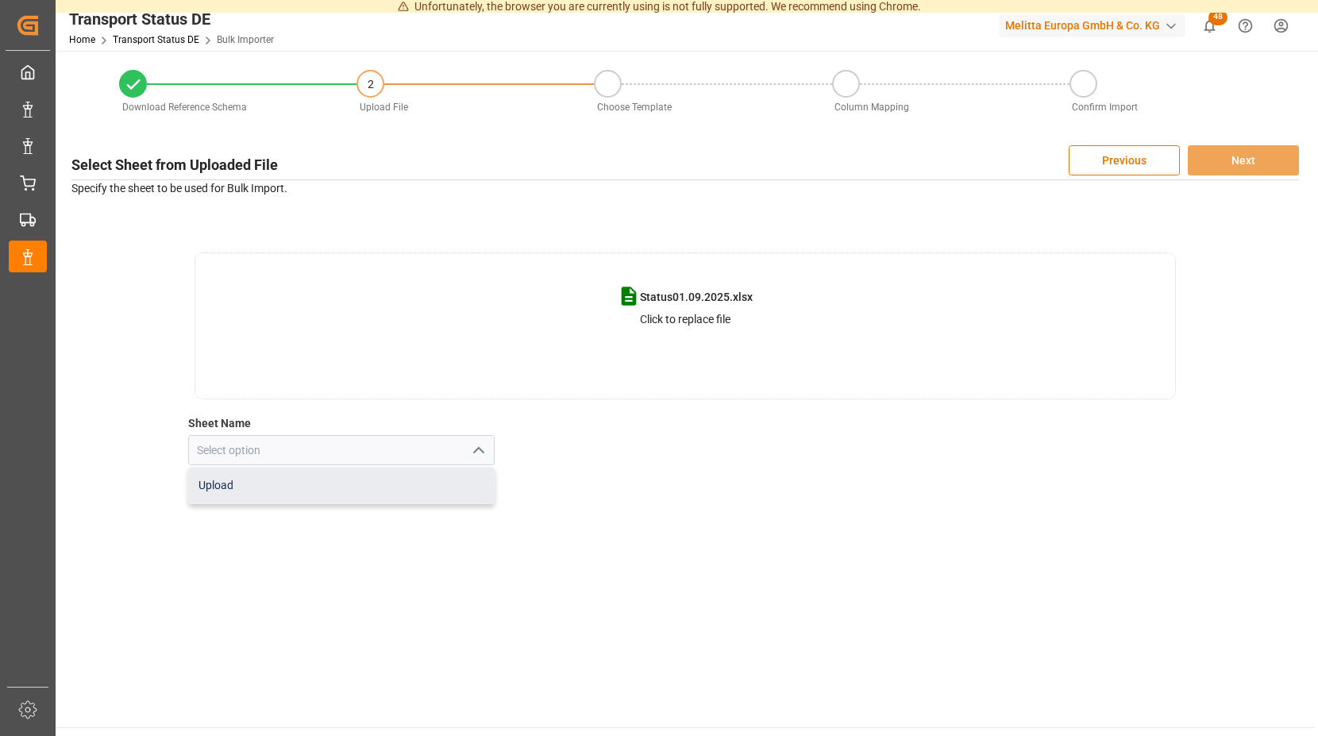
click at [258, 483] on div "Upload" at bounding box center [342, 486] width 306 height 36
type input "Upload"
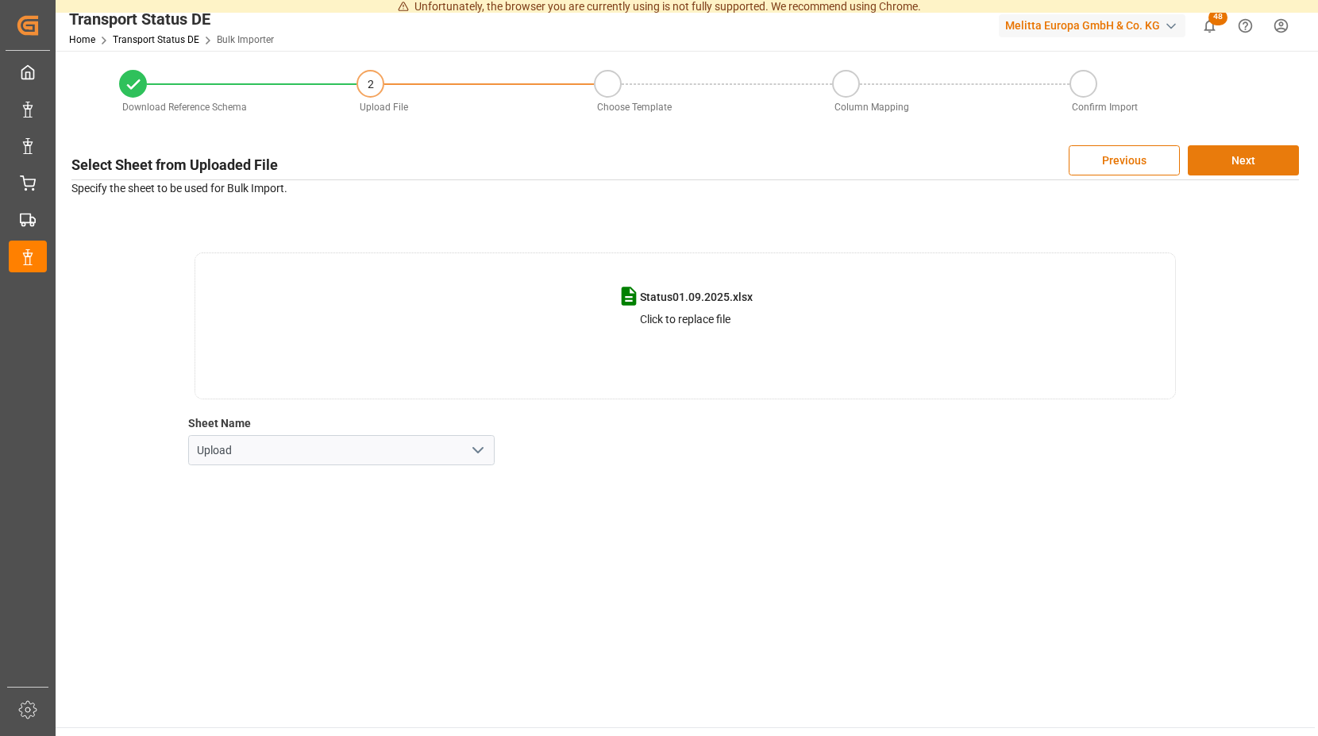
click at [1252, 156] on button "Next" at bounding box center [1243, 160] width 111 height 30
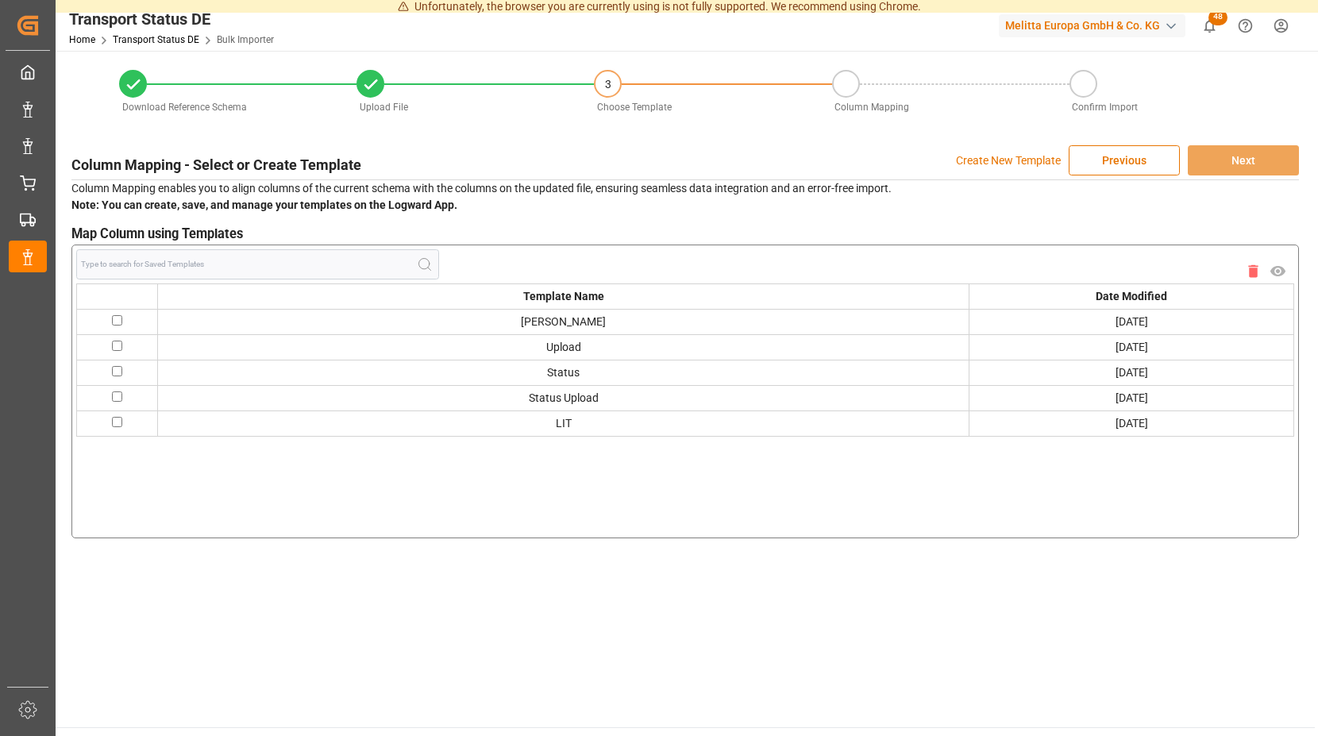
click at [116, 317] on input "checkbox" at bounding box center [117, 320] width 10 height 10
checkbox input "true"
click at [1239, 158] on button "Next" at bounding box center [1243, 160] width 111 height 30
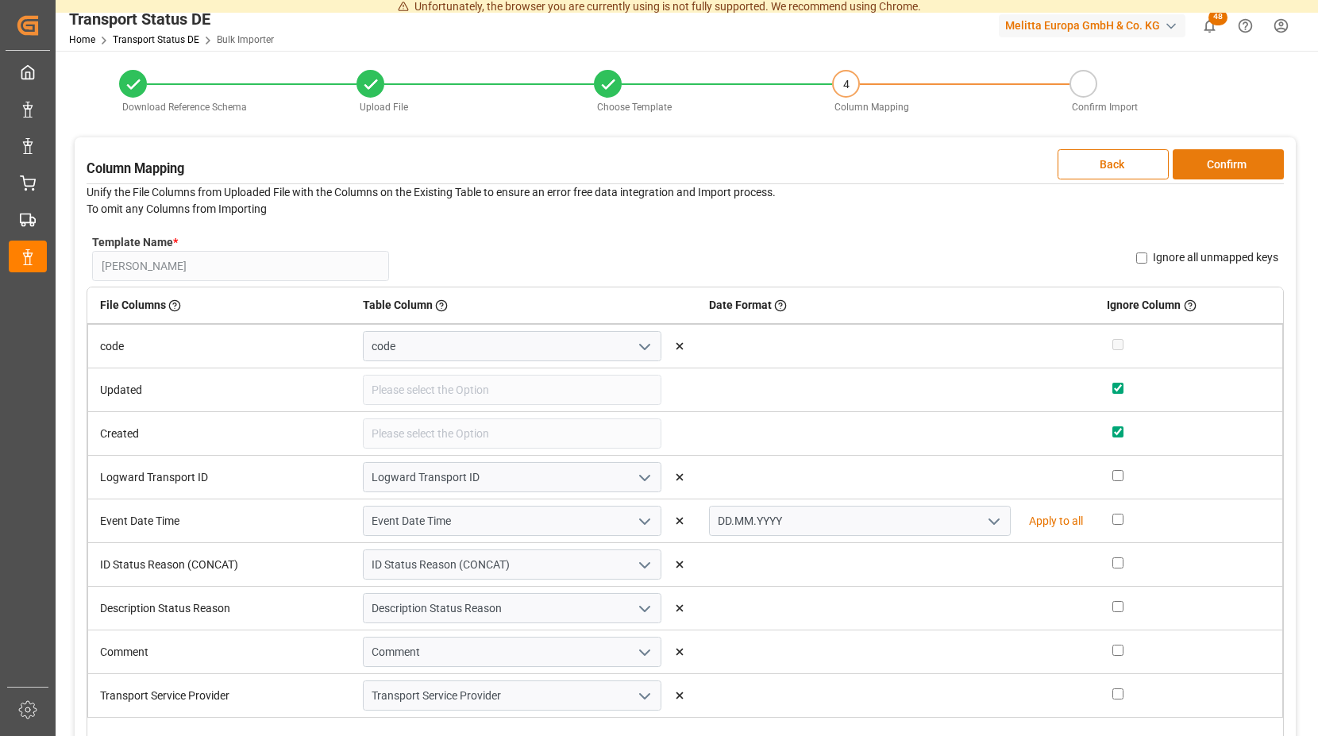
click at [1208, 165] on button "Confirm" at bounding box center [1228, 164] width 111 height 30
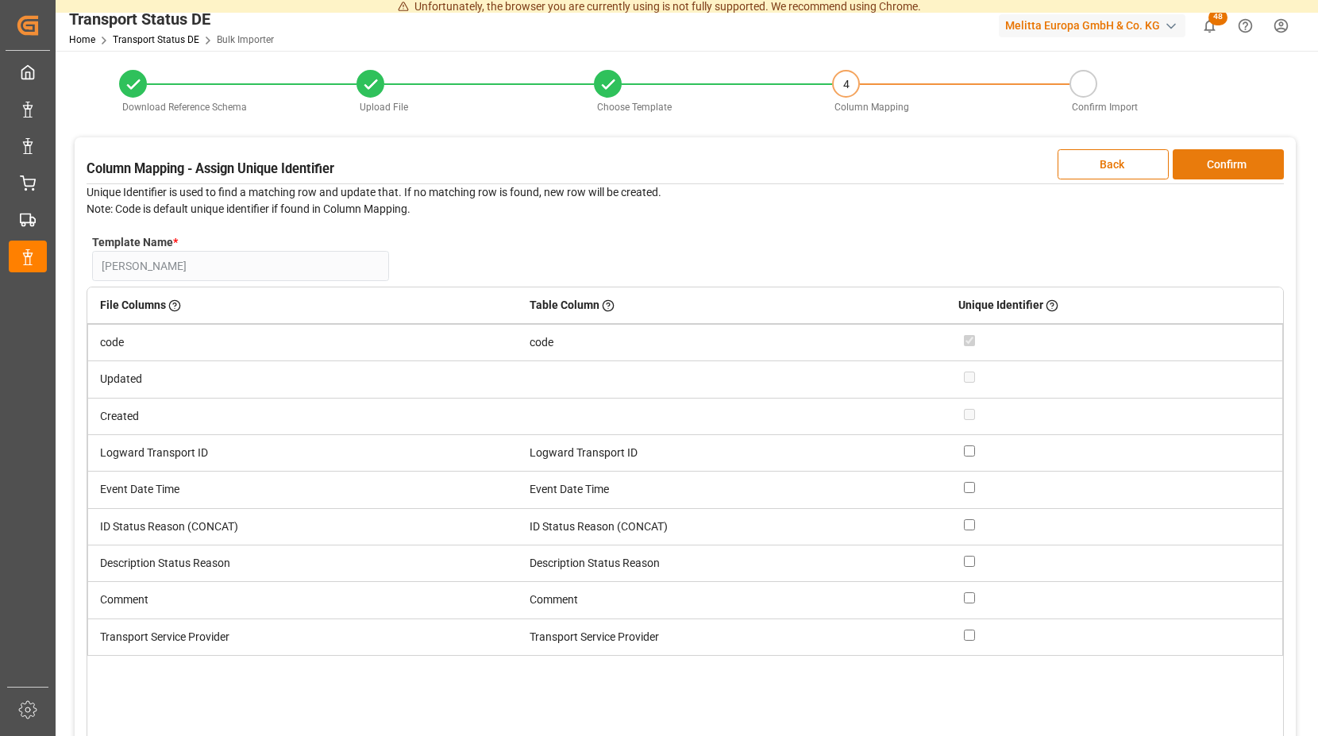
click at [1207, 164] on button "Confirm" at bounding box center [1228, 164] width 111 height 30
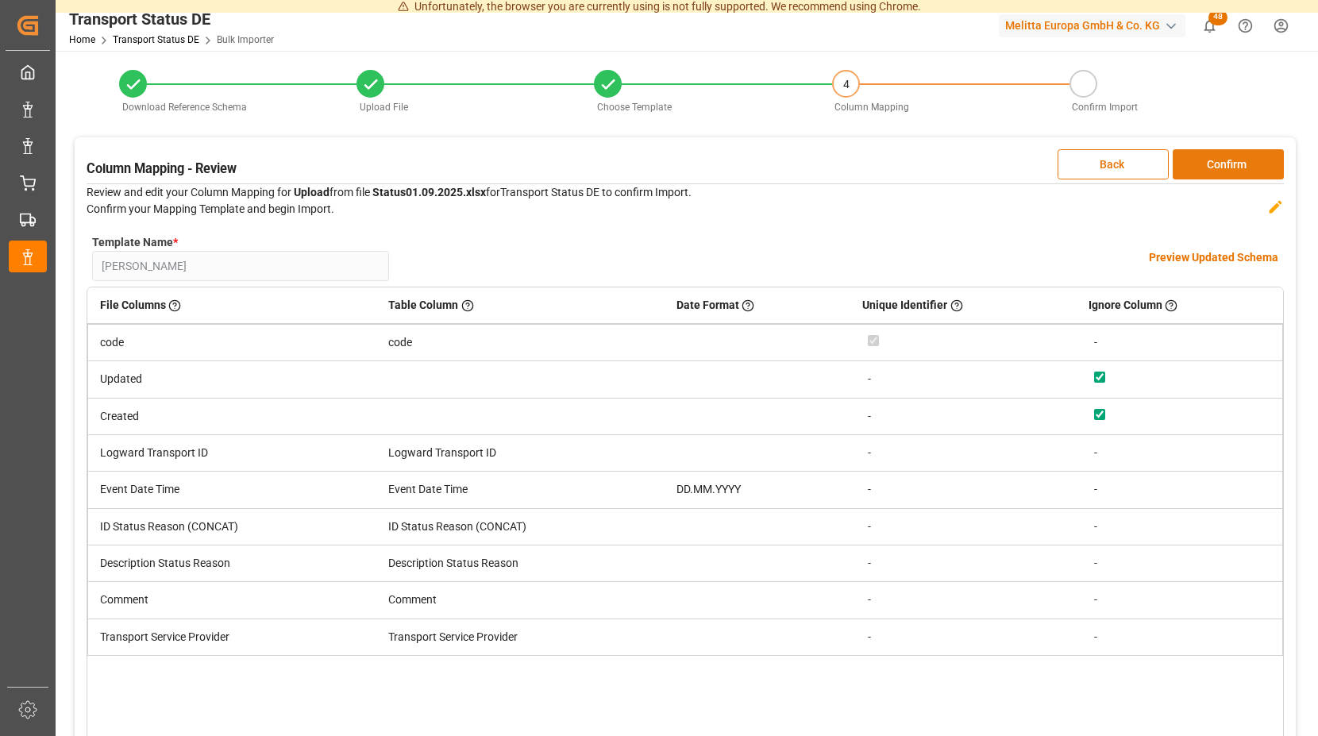
click at [1204, 163] on button "Confirm" at bounding box center [1228, 164] width 111 height 30
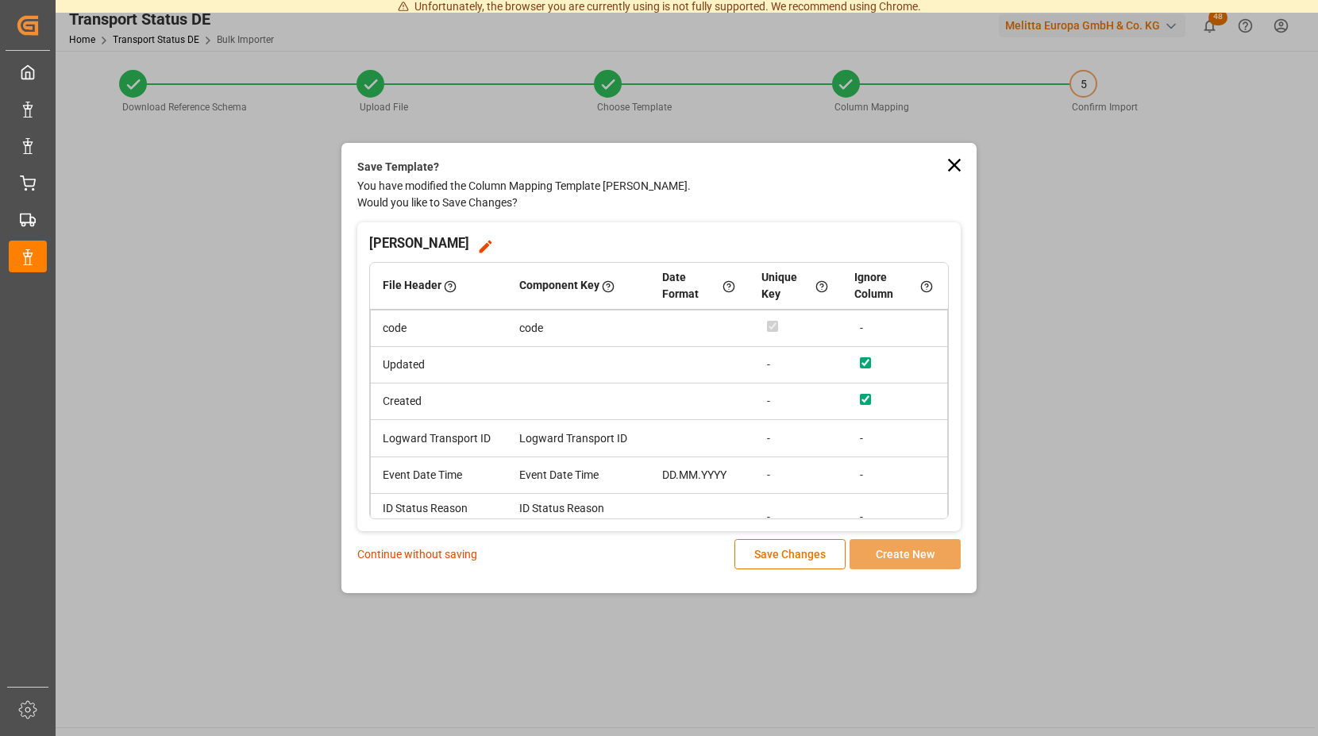
click at [418, 553] on p "Continue without saving" at bounding box center [417, 554] width 120 height 17
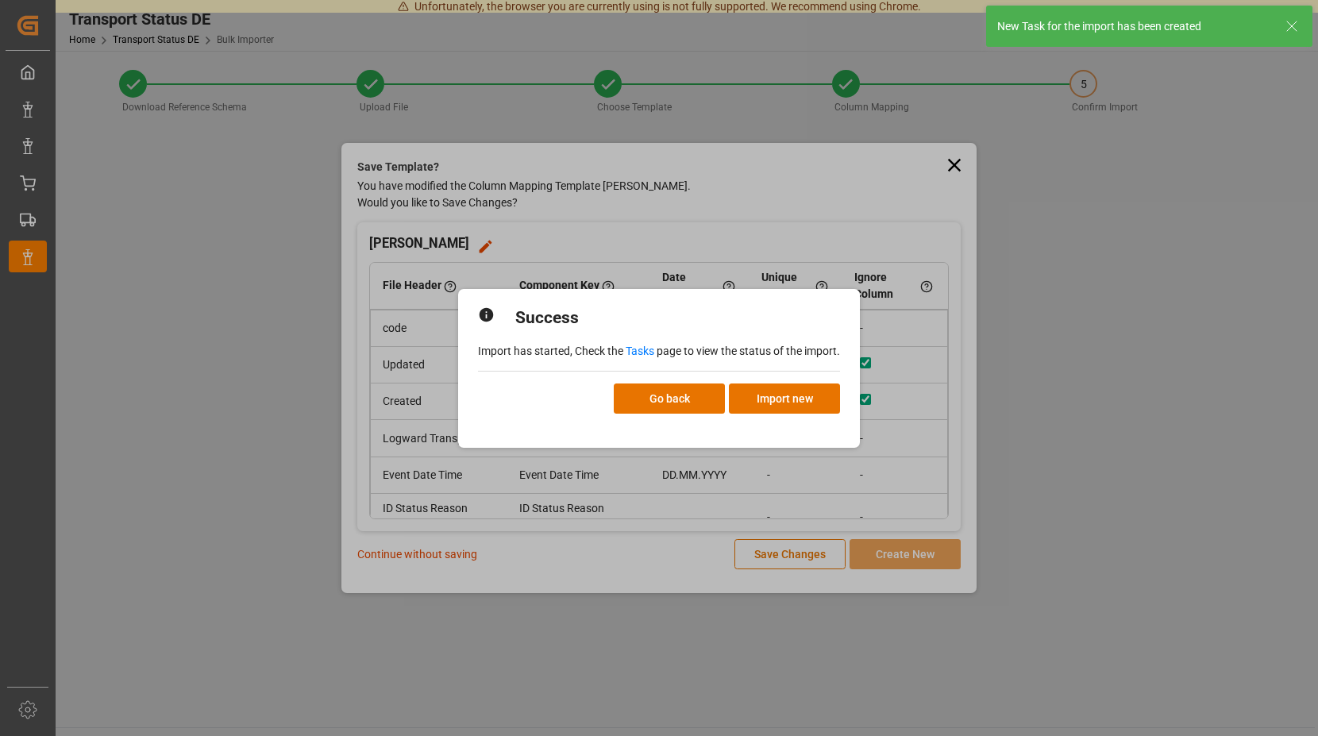
click at [638, 349] on link "Tasks" at bounding box center [640, 351] width 29 height 13
